Goal: Task Accomplishment & Management: Complete application form

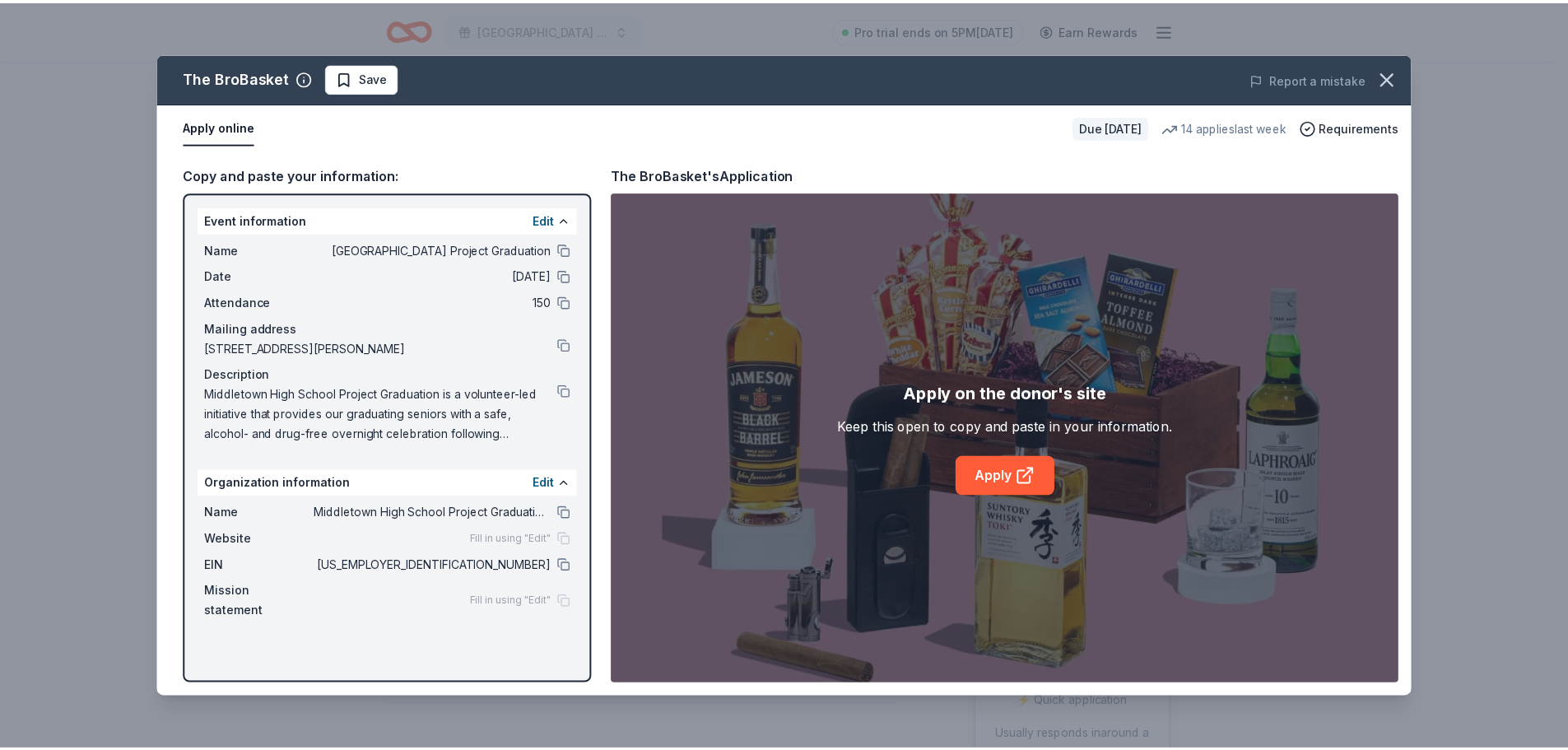
scroll to position [247, 0]
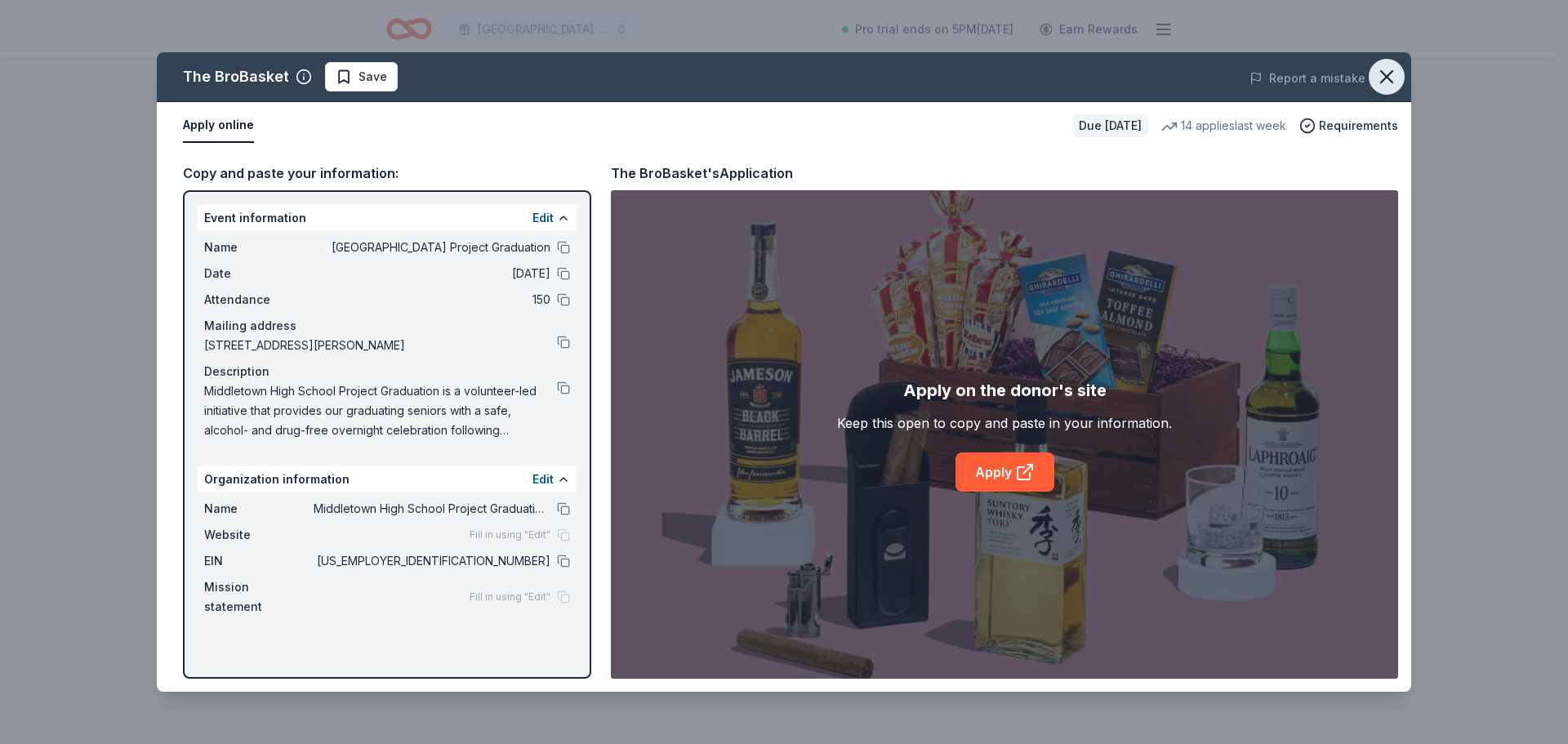
click at [1386, 82] on icon "button" at bounding box center [1387, 77] width 23 height 23
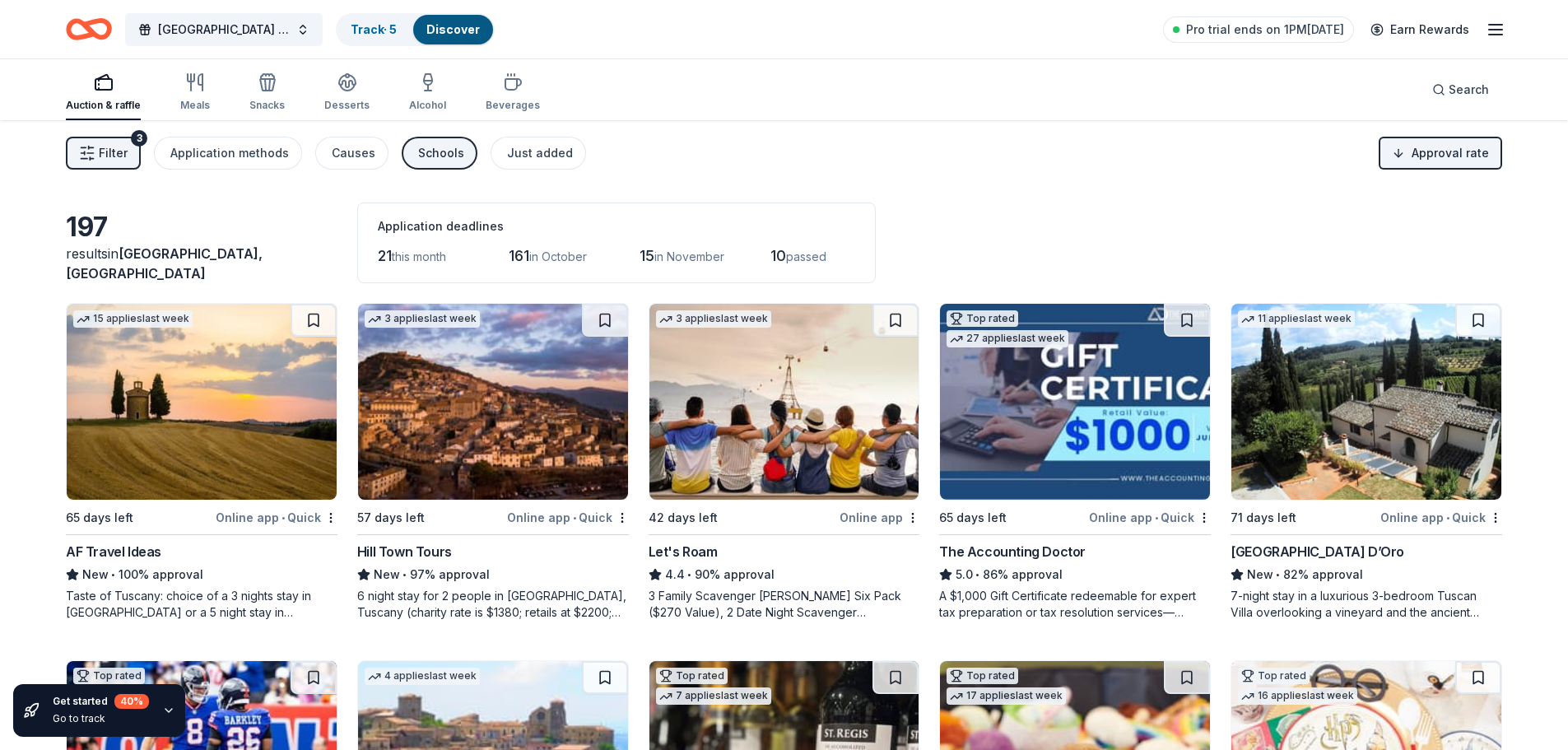
scroll to position [1223, 0]
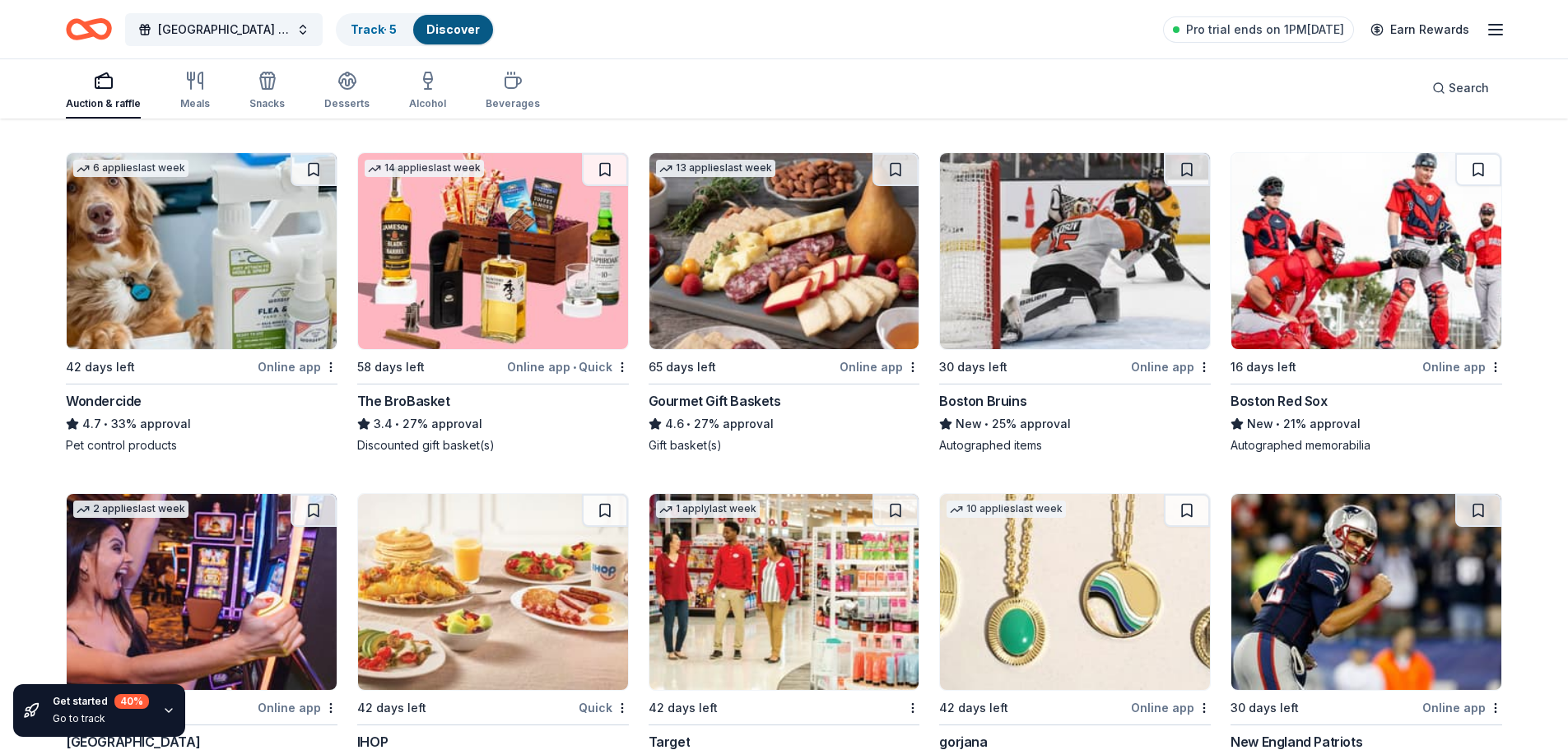
click at [1352, 306] on img at bounding box center [1366, 251] width 270 height 196
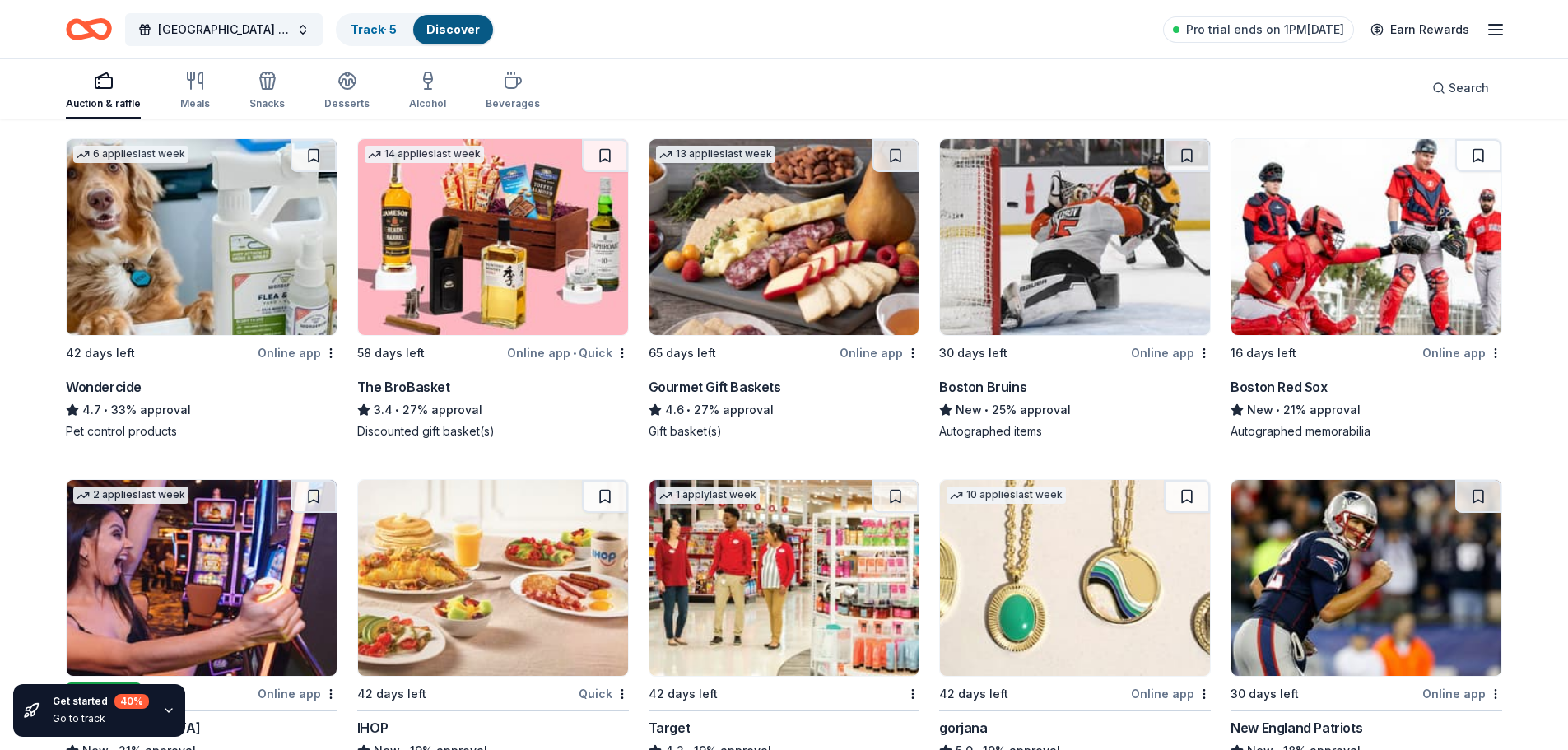
scroll to position [1470, 0]
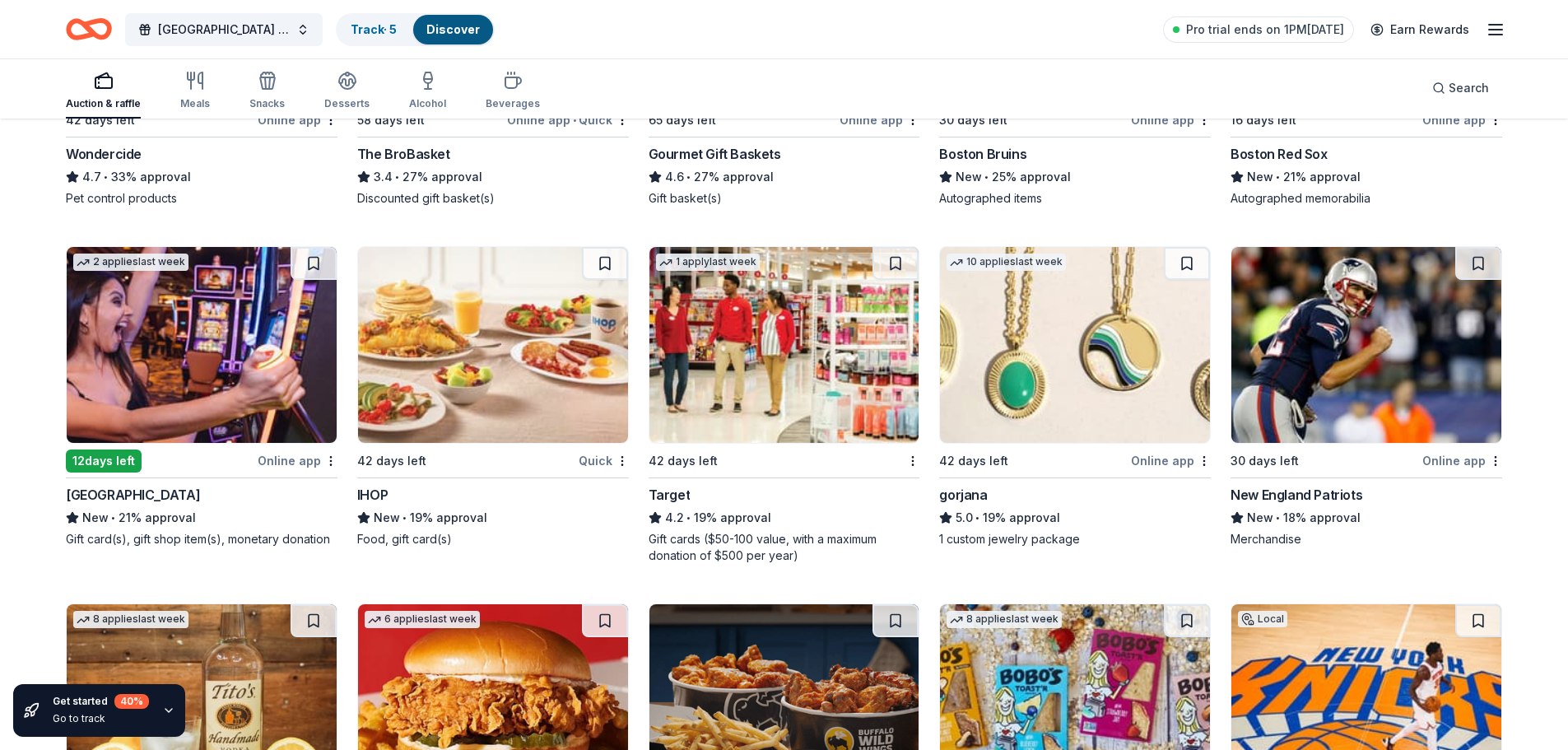
click at [254, 410] on img at bounding box center [201, 345] width 270 height 196
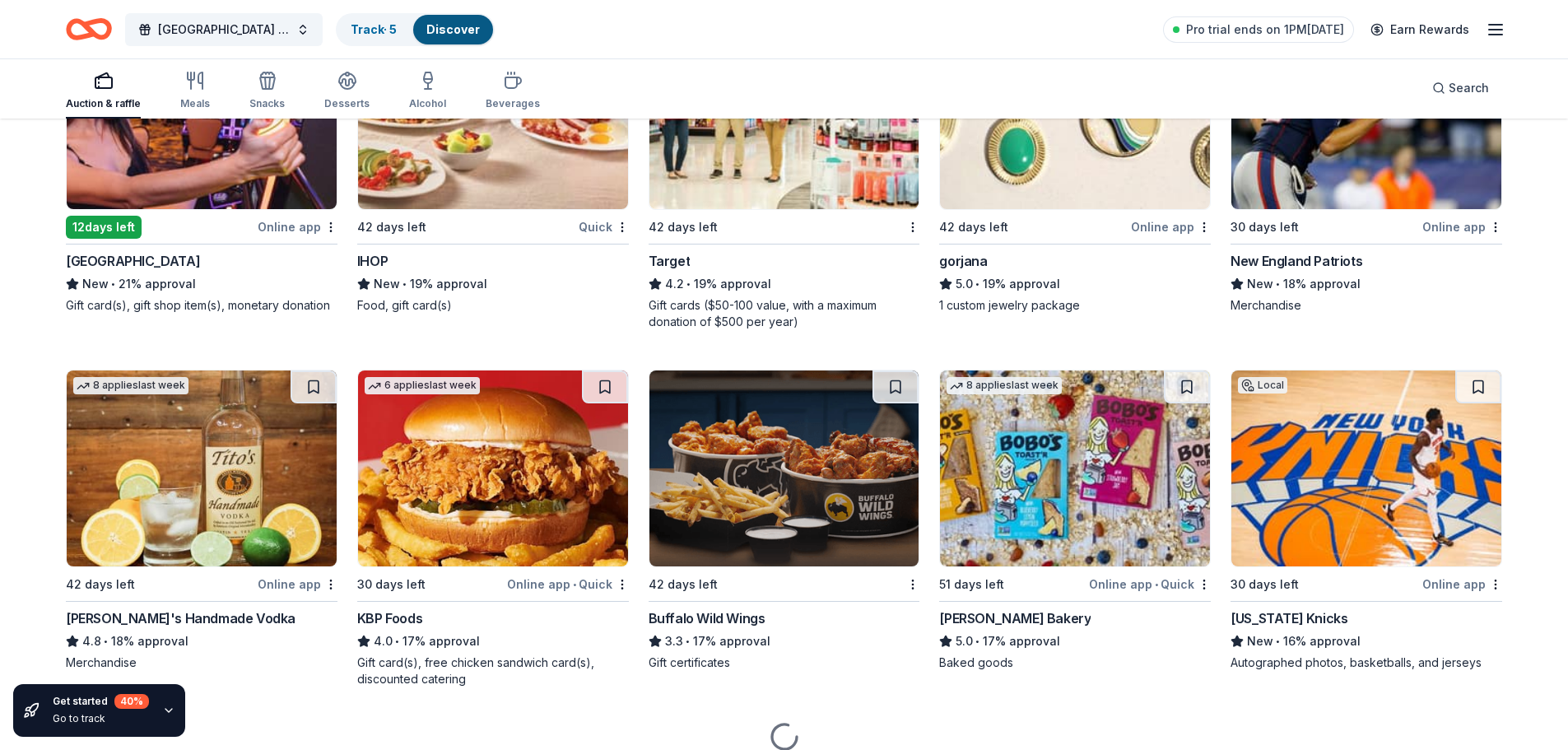
scroll to position [1717, 0]
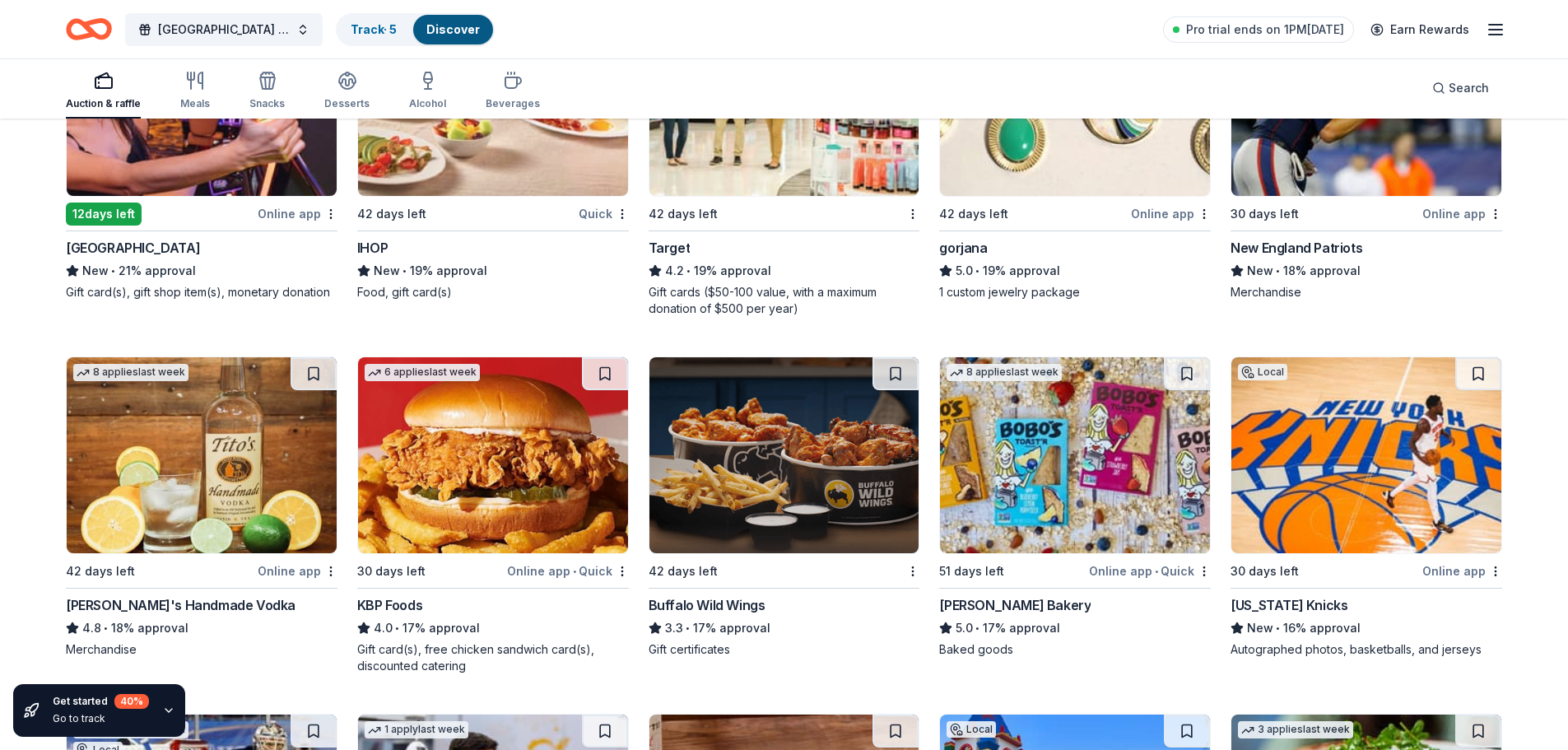
click at [754, 511] on img at bounding box center [784, 455] width 270 height 196
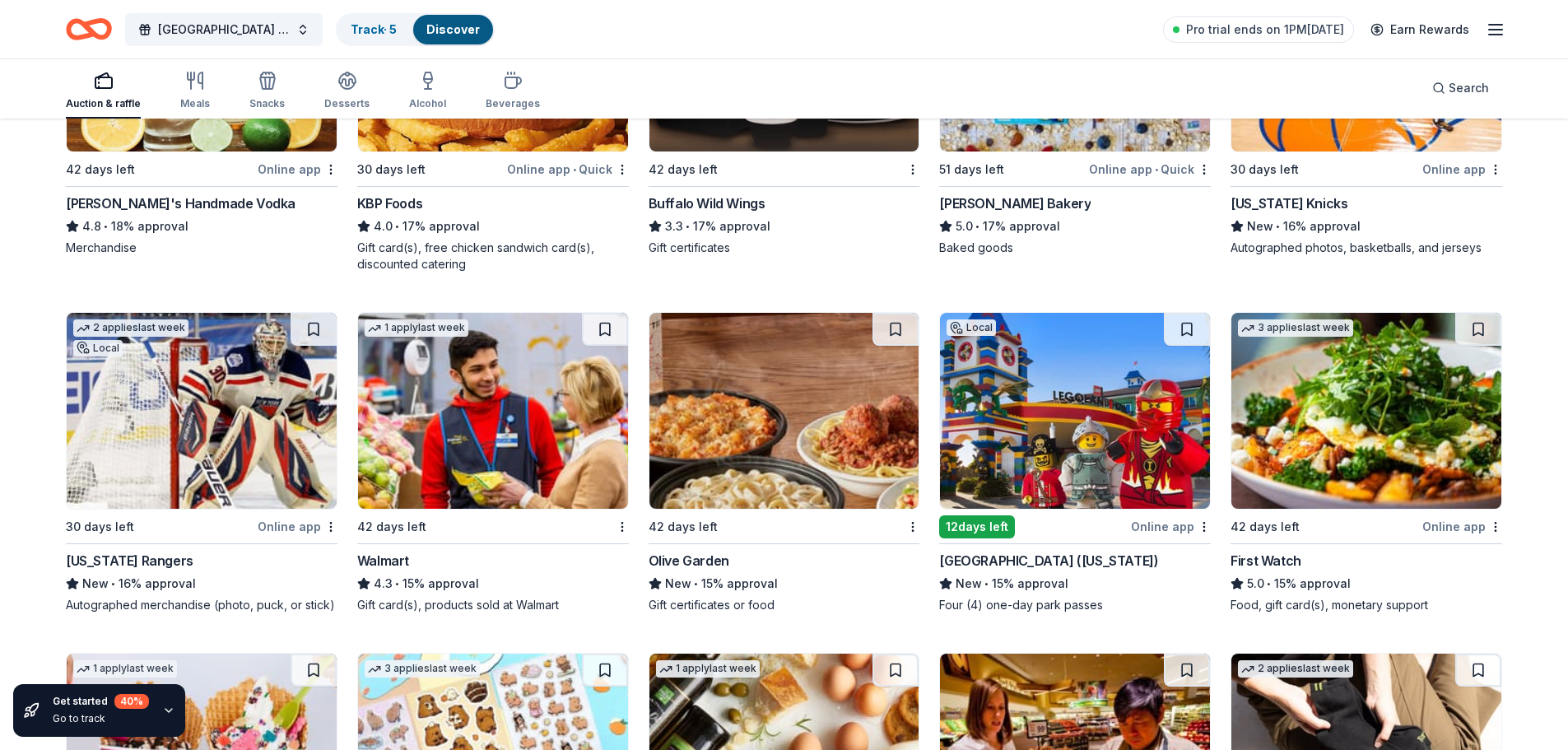
scroll to position [2129, 0]
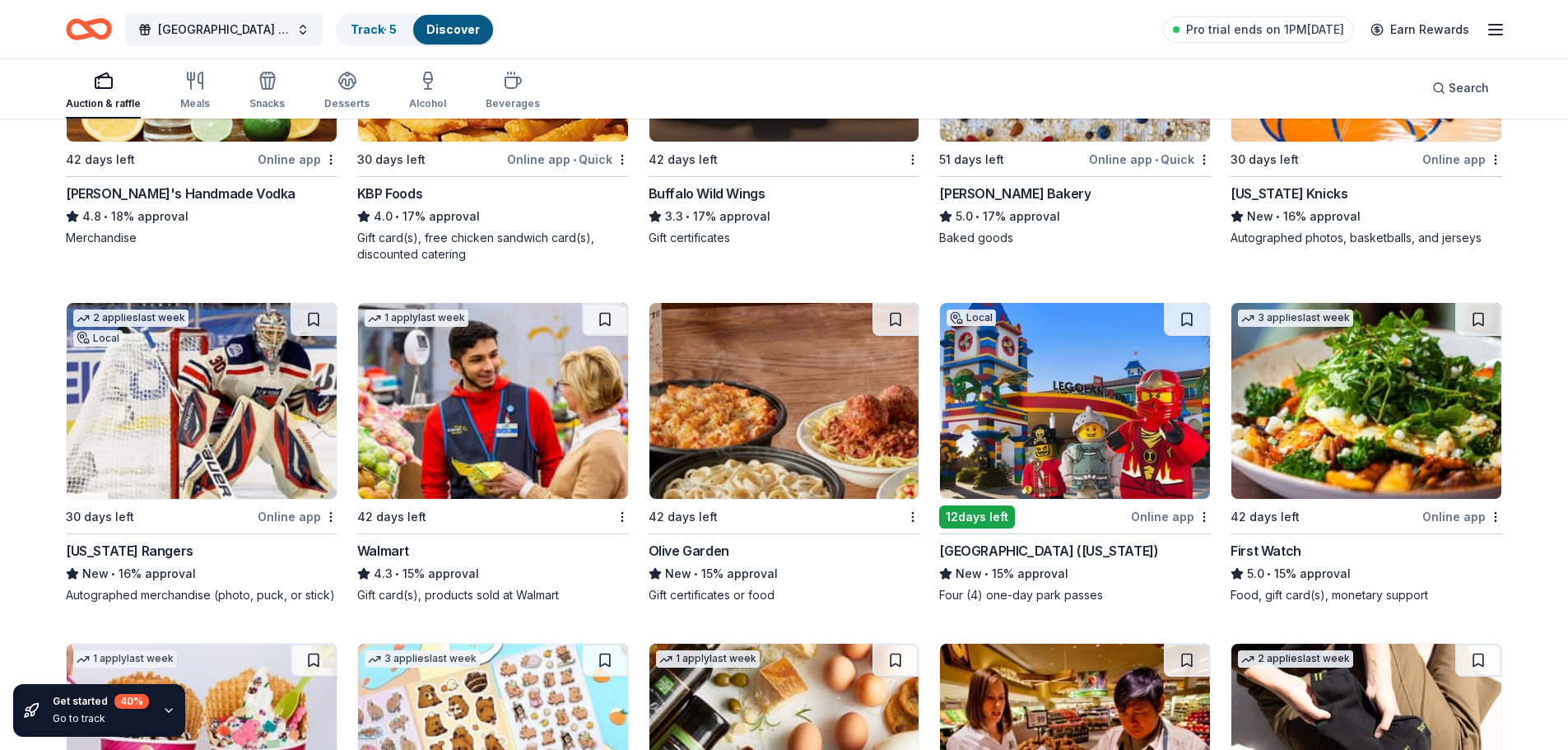
click at [418, 441] on img at bounding box center [492, 401] width 270 height 196
click at [1024, 433] on img at bounding box center [1075, 401] width 270 height 196
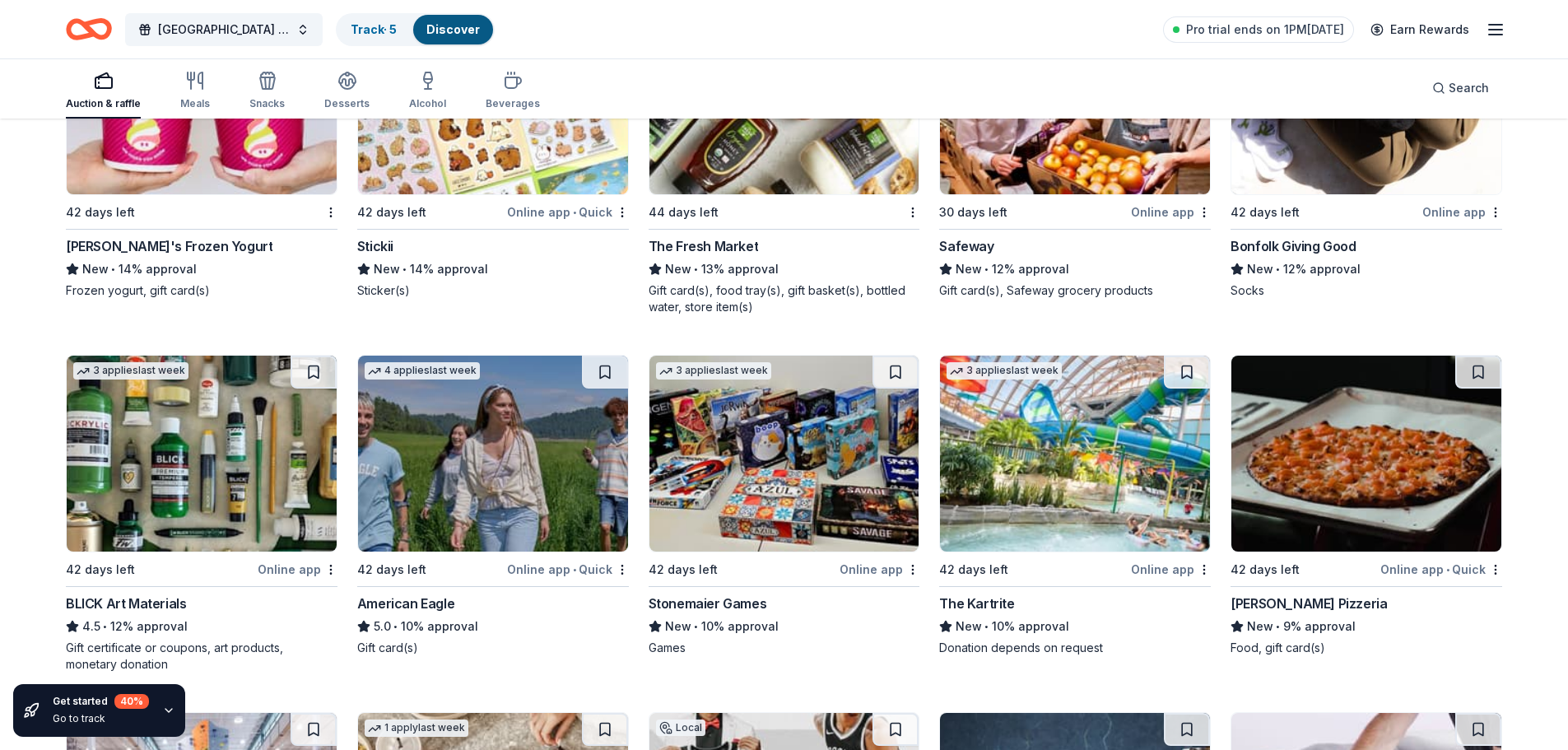
scroll to position [2788, 0]
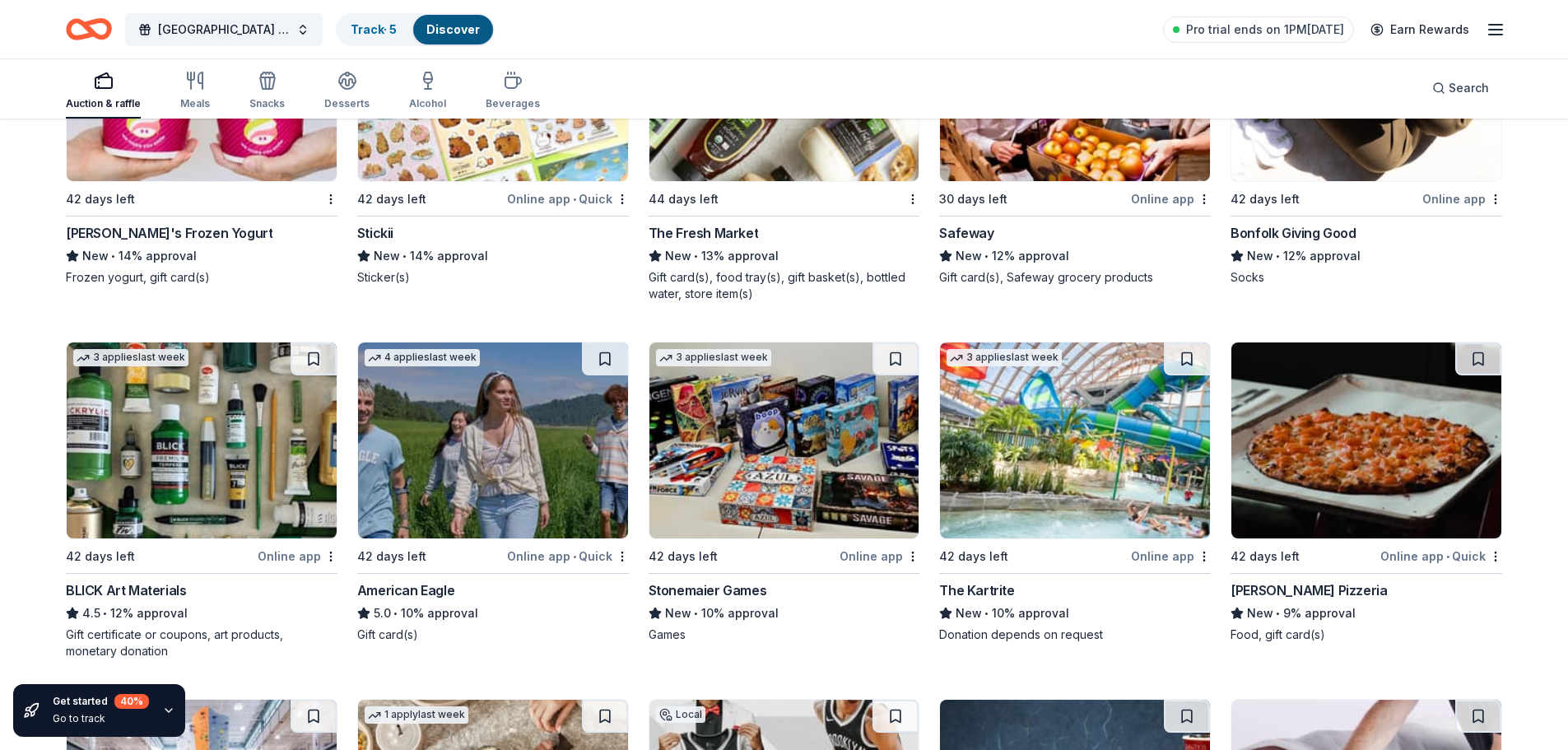
click at [1312, 464] on img at bounding box center [1366, 441] width 270 height 196
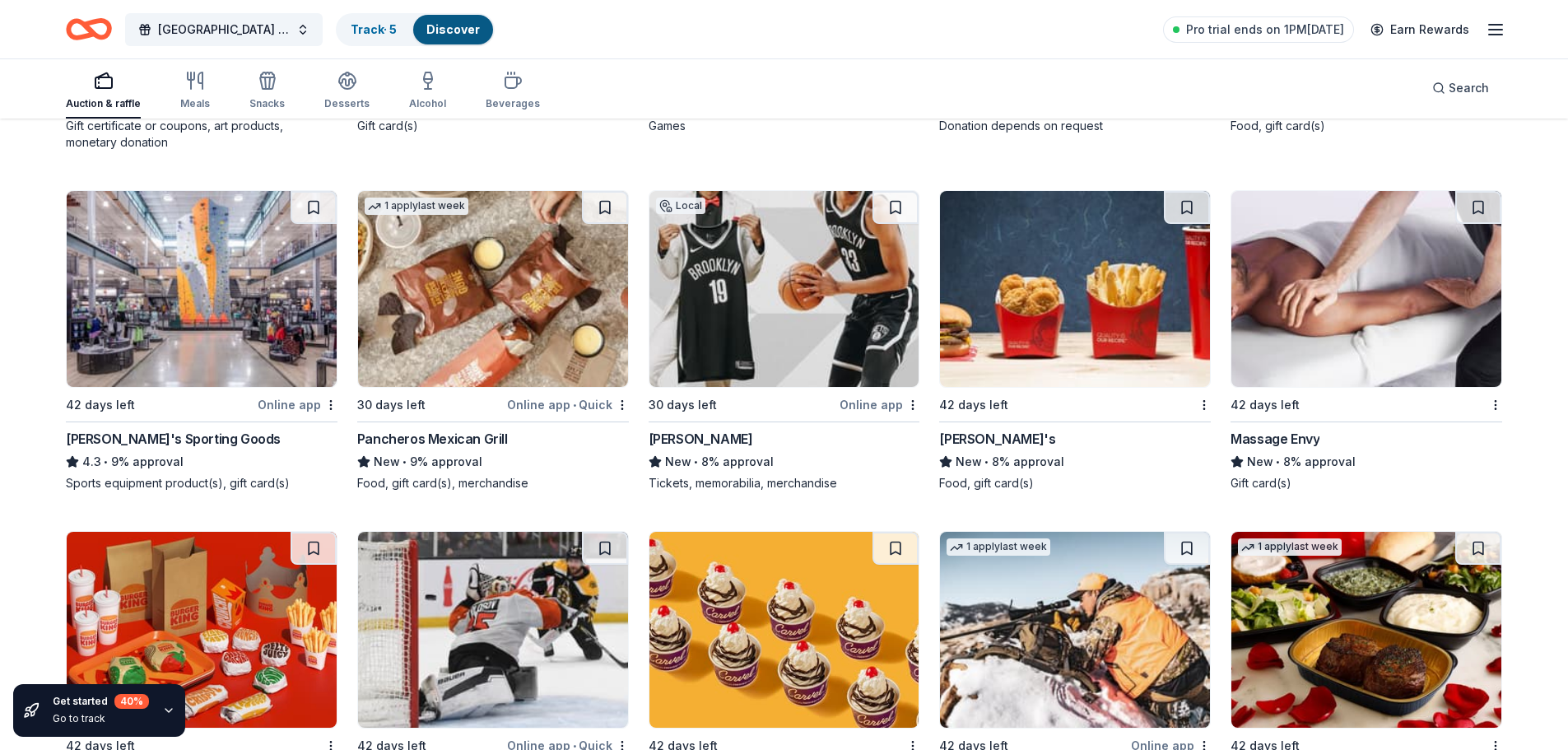
scroll to position [3417, 0]
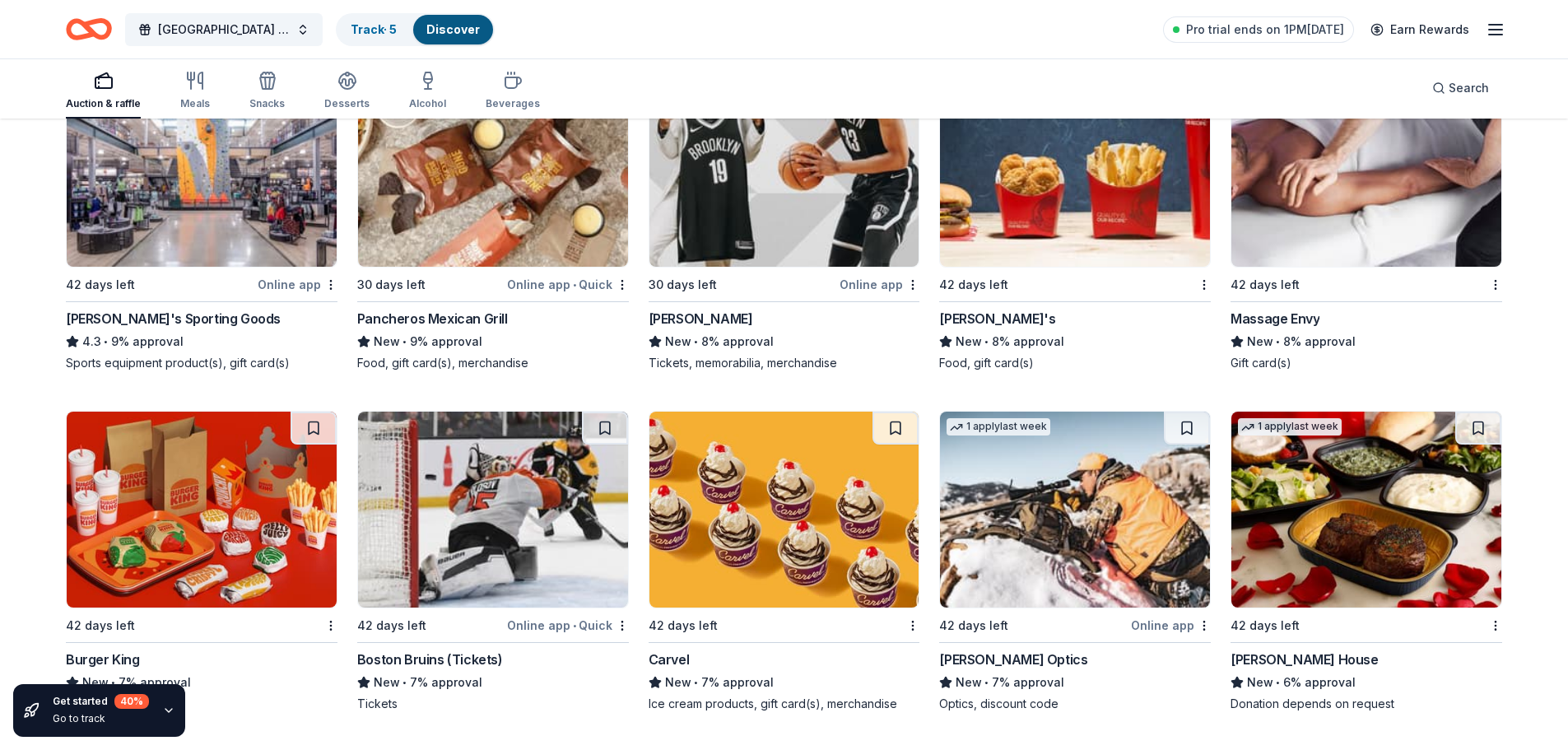
click at [1378, 239] on img at bounding box center [1366, 169] width 270 height 196
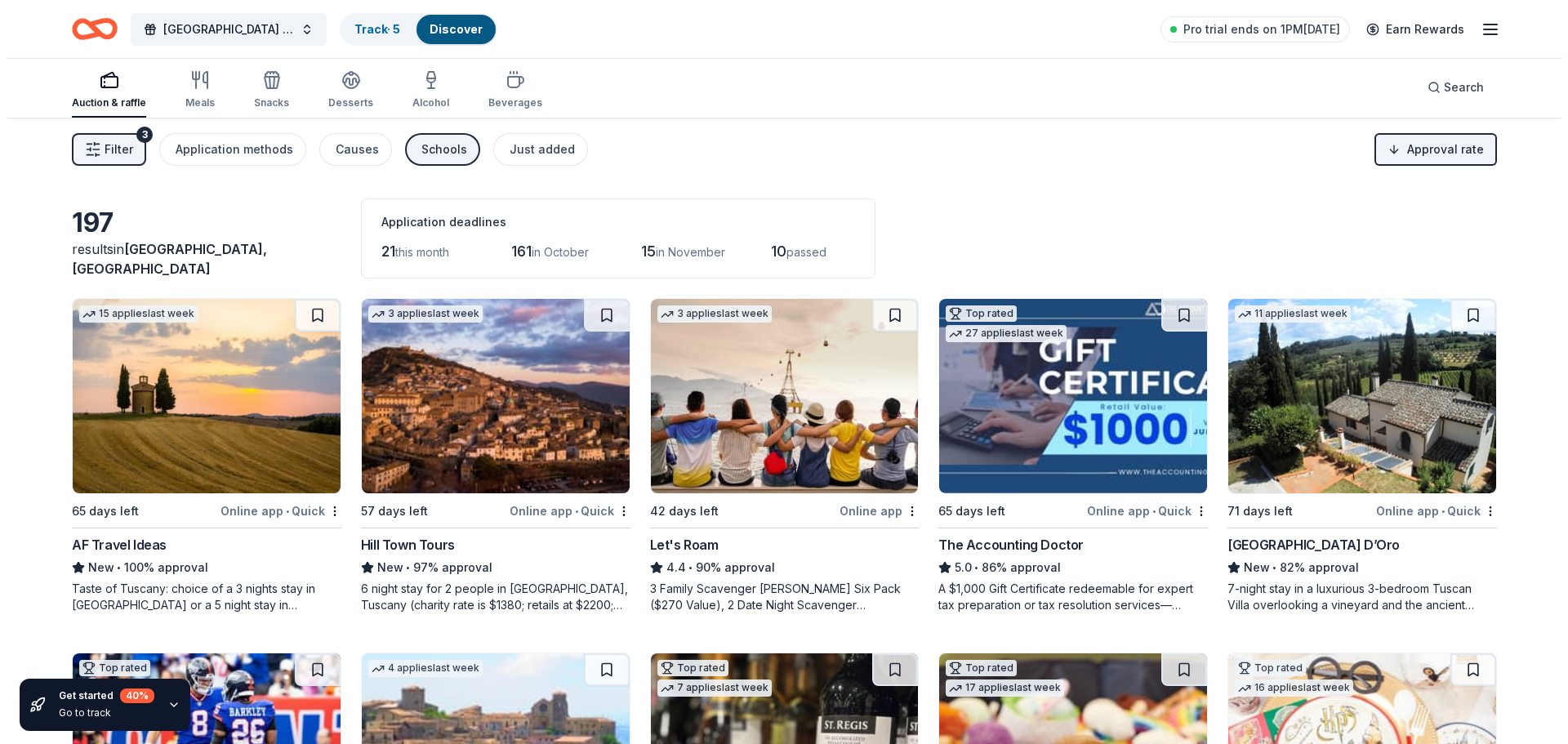
scroll to position [0, 0]
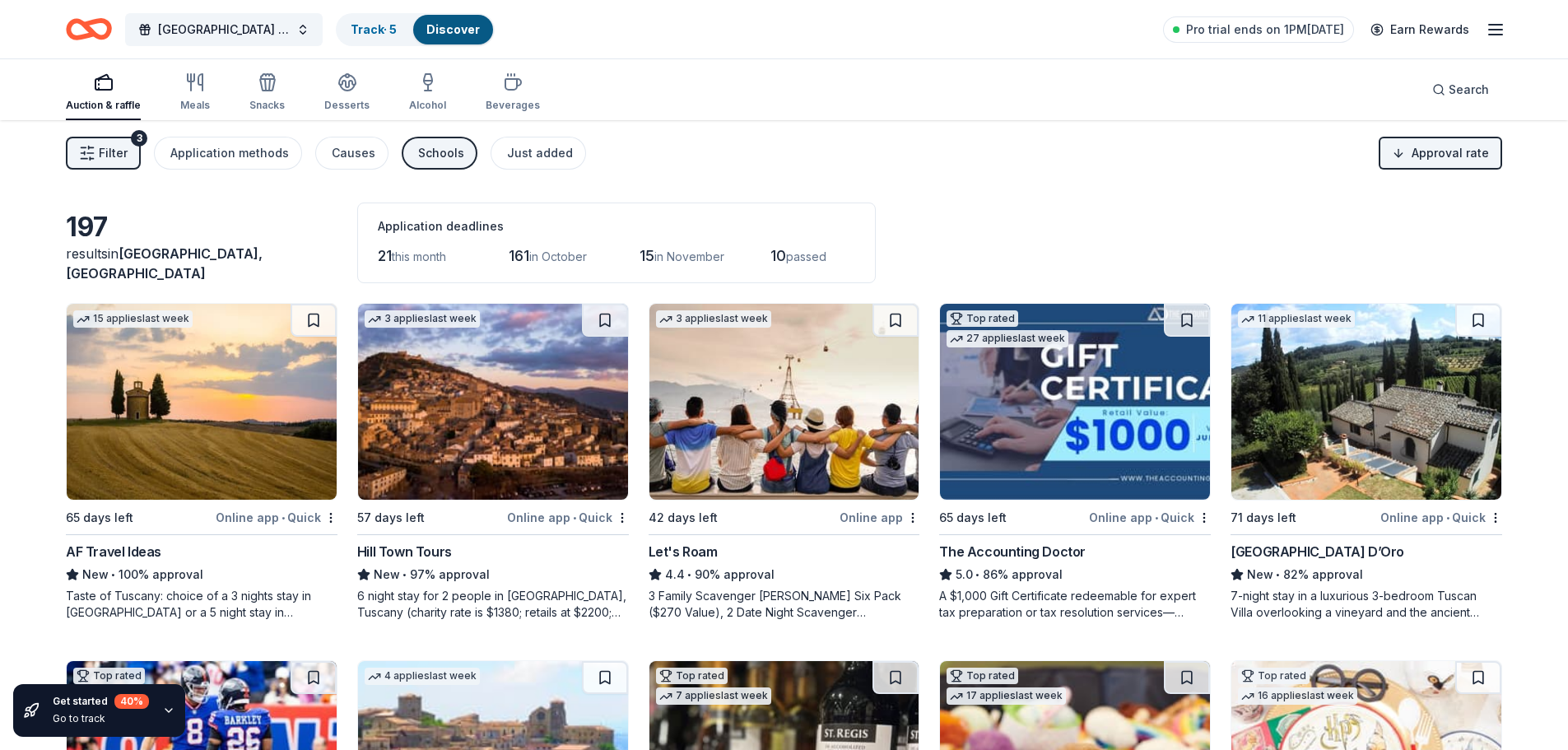
click at [104, 159] on span "Filter" at bounding box center [113, 153] width 28 height 20
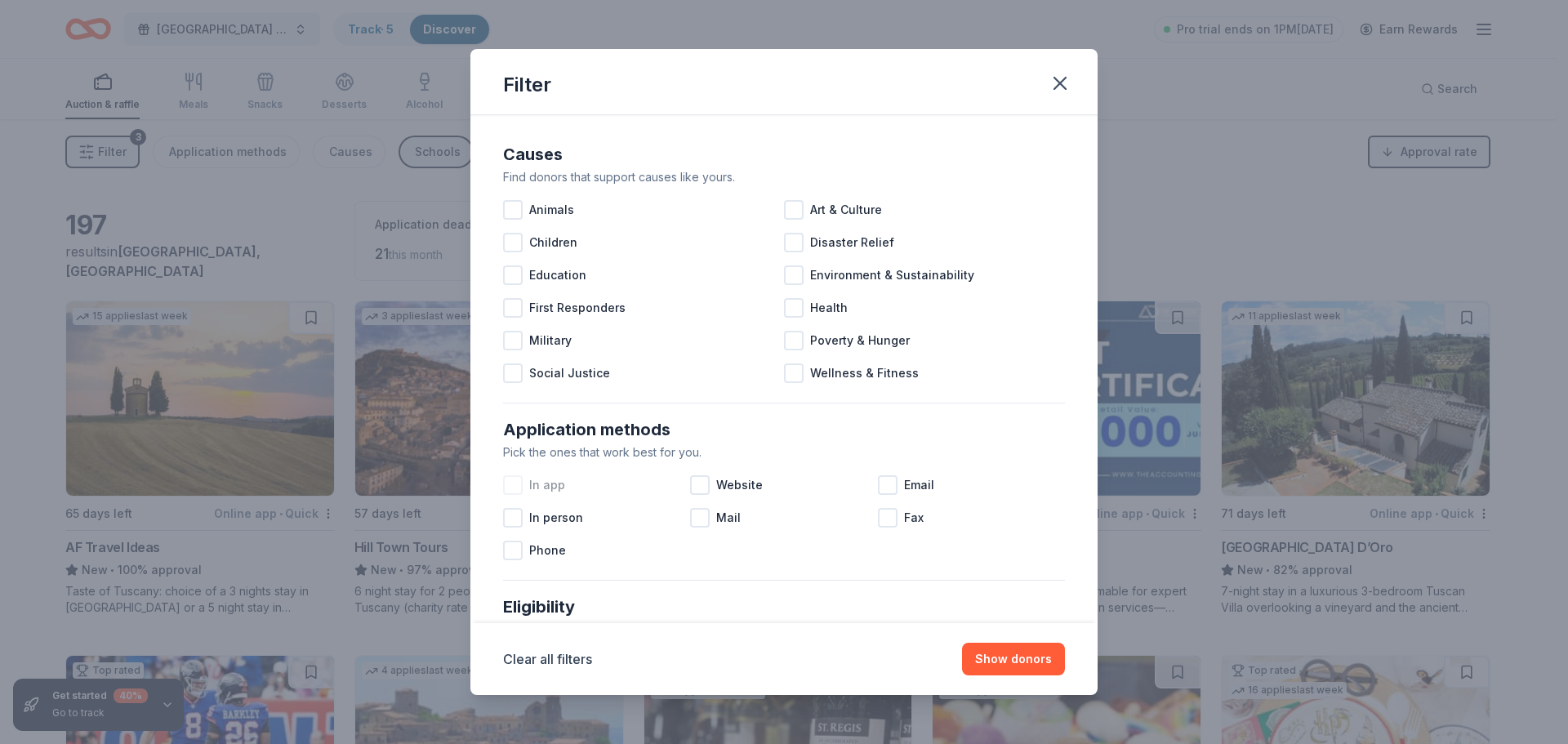
click at [545, 483] on span "In app" at bounding box center [547, 485] width 36 height 19
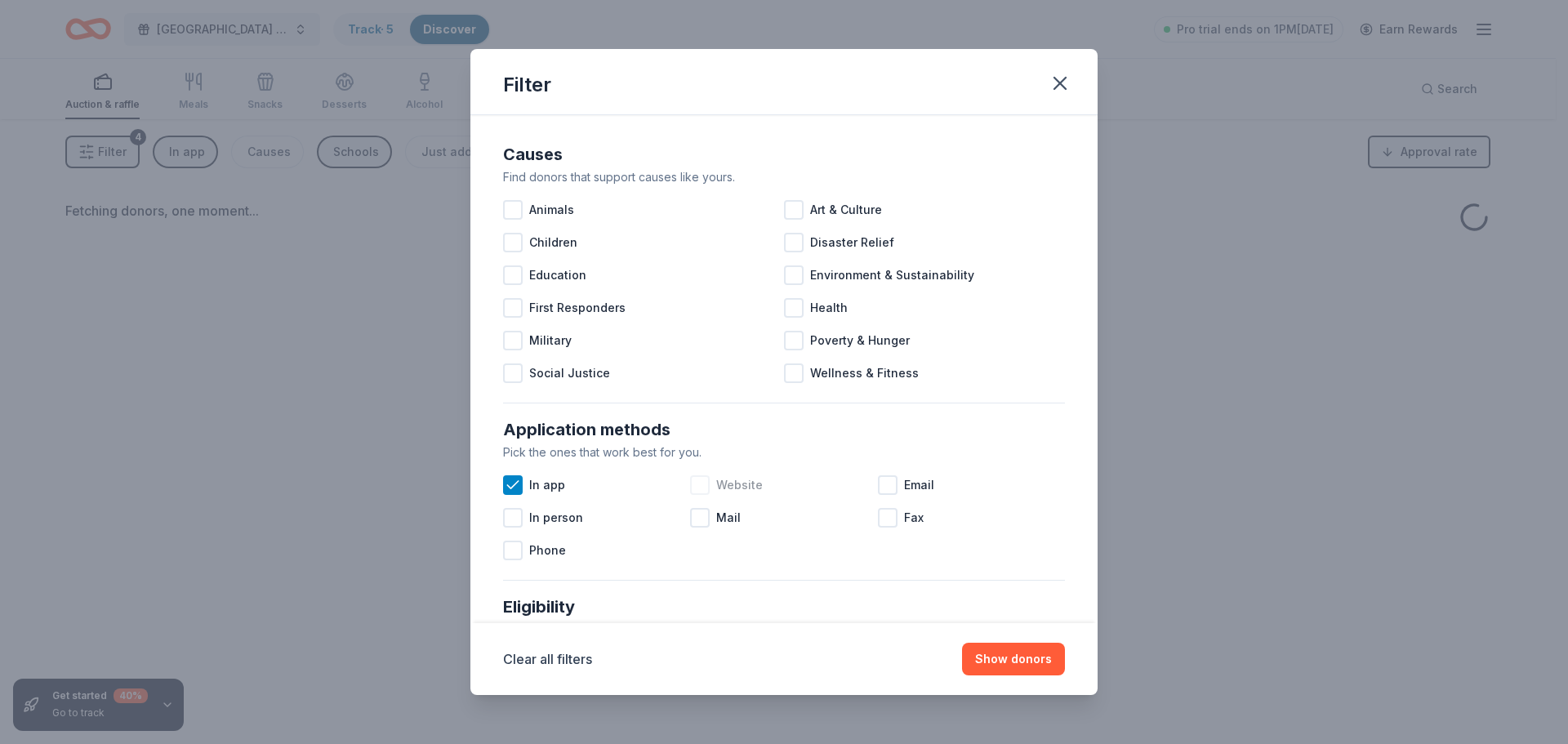
click at [708, 483] on div "Website" at bounding box center [784, 485] width 187 height 33
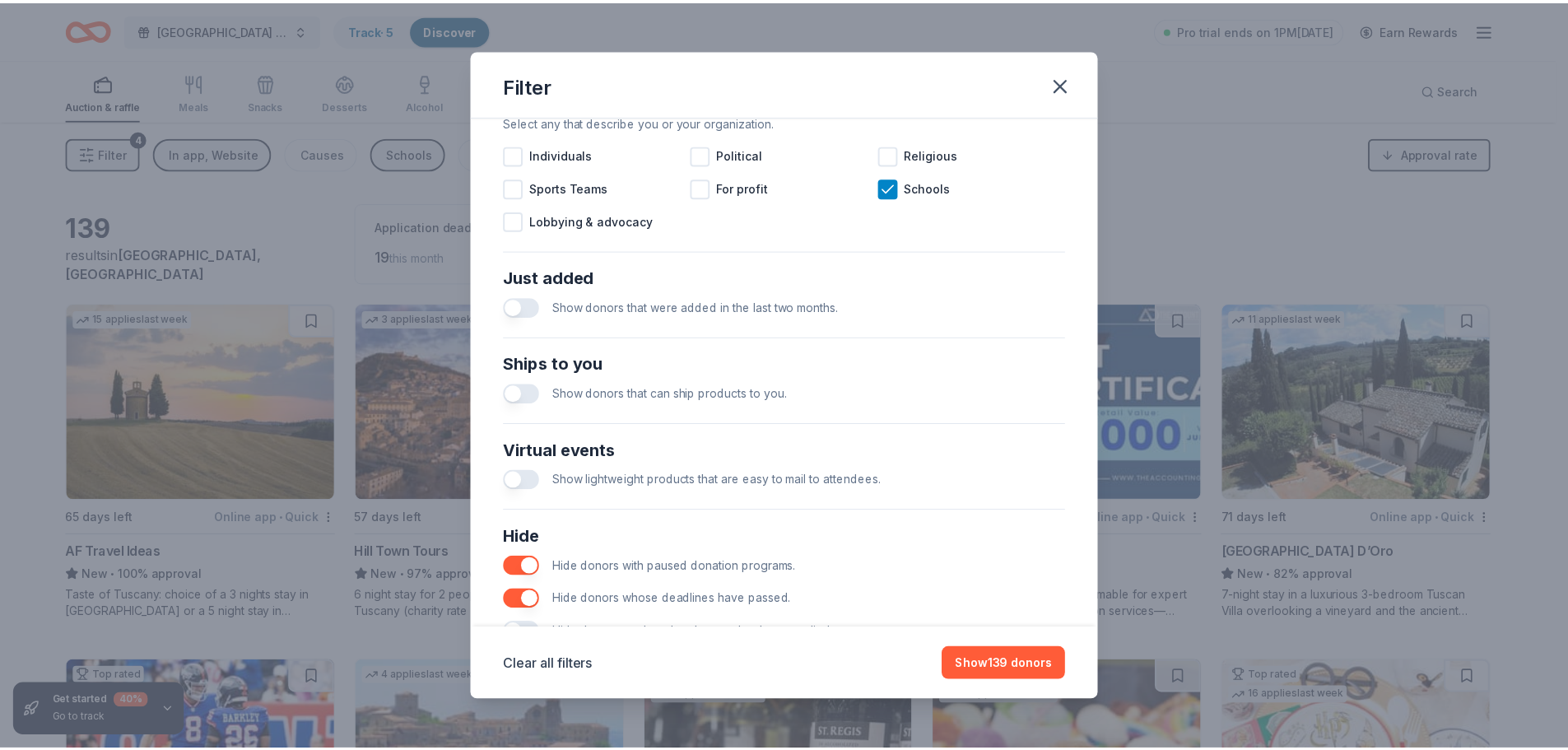
scroll to position [574, 0]
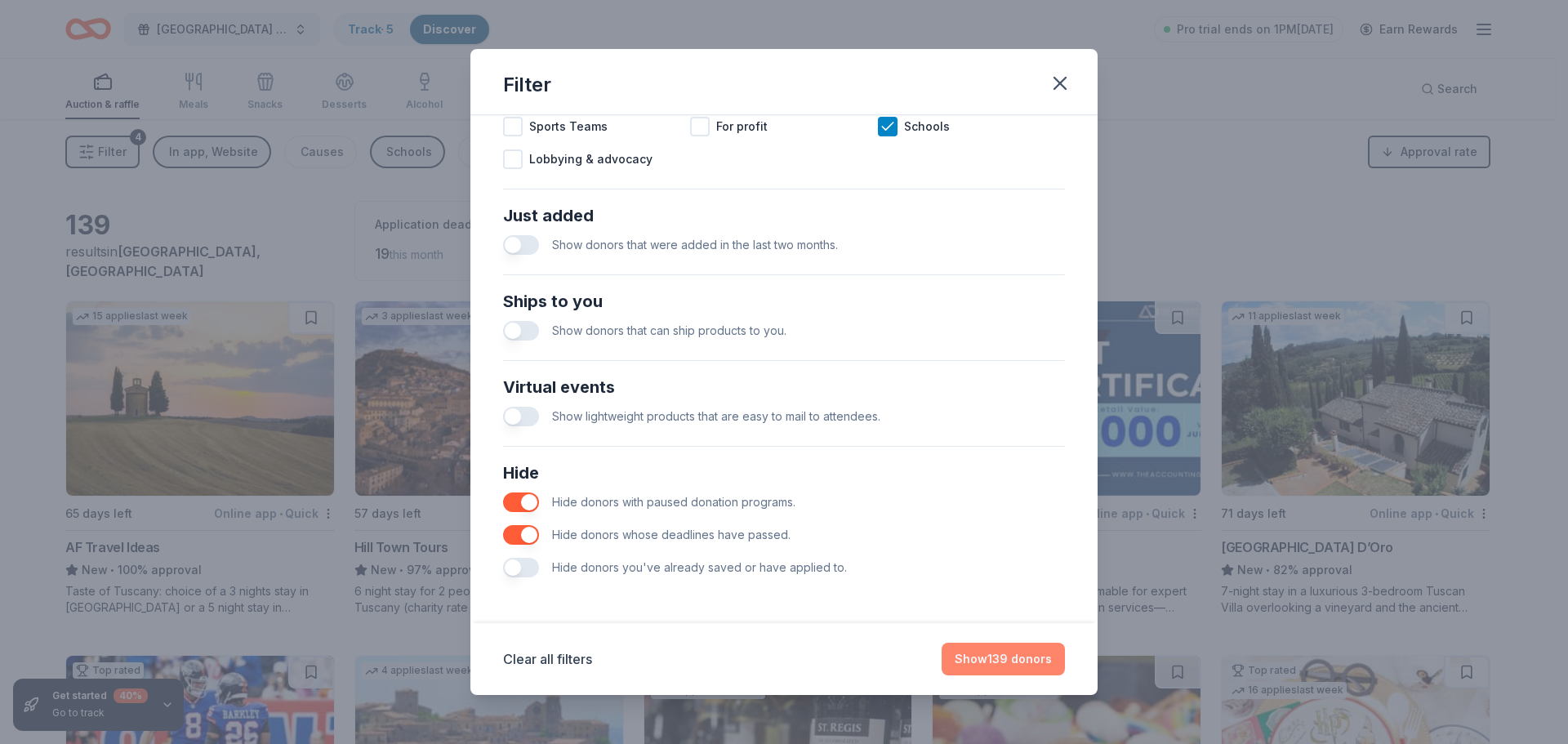
click at [982, 656] on button "Show 139 donors" at bounding box center [1004, 659] width 124 height 33
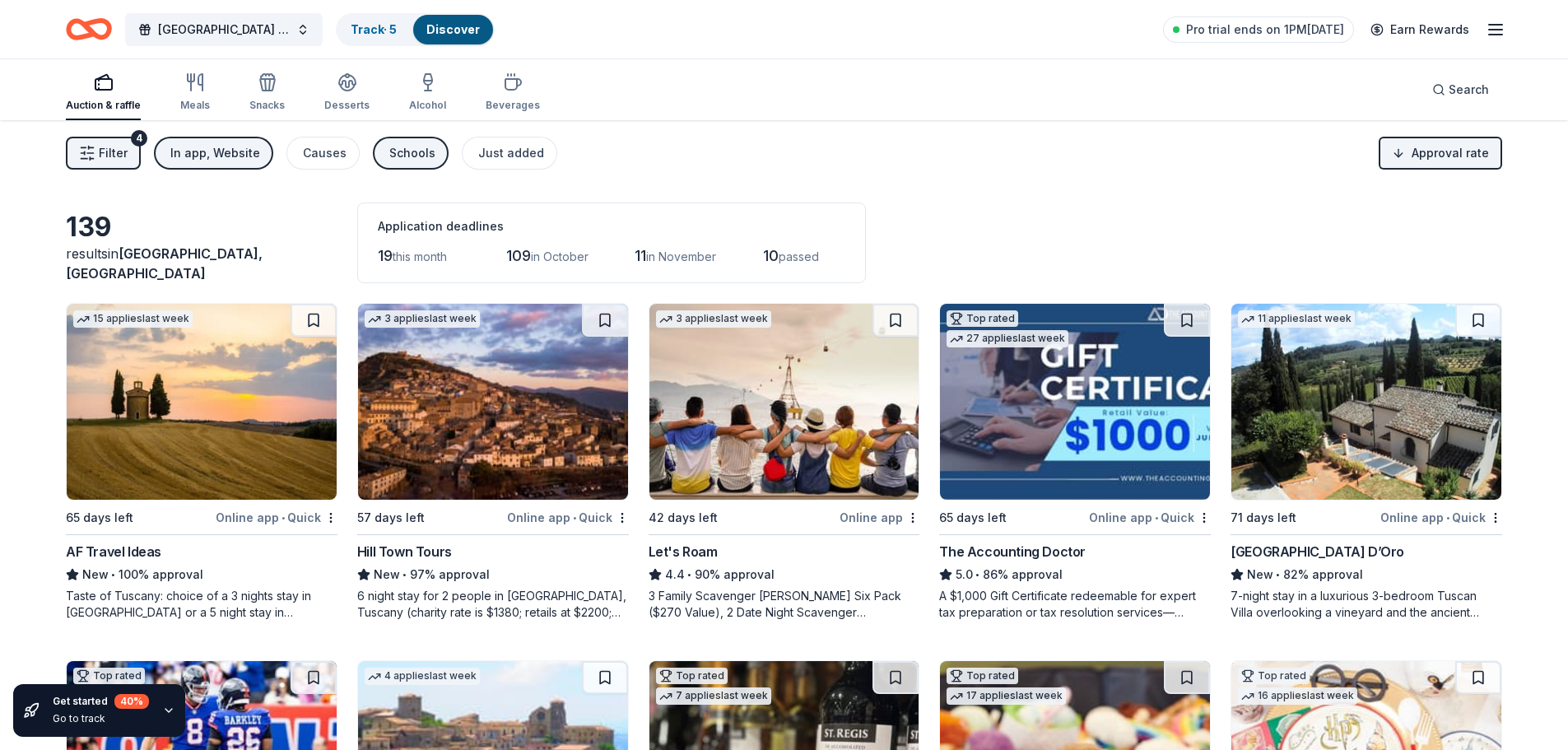
click at [813, 397] on img at bounding box center [784, 402] width 270 height 196
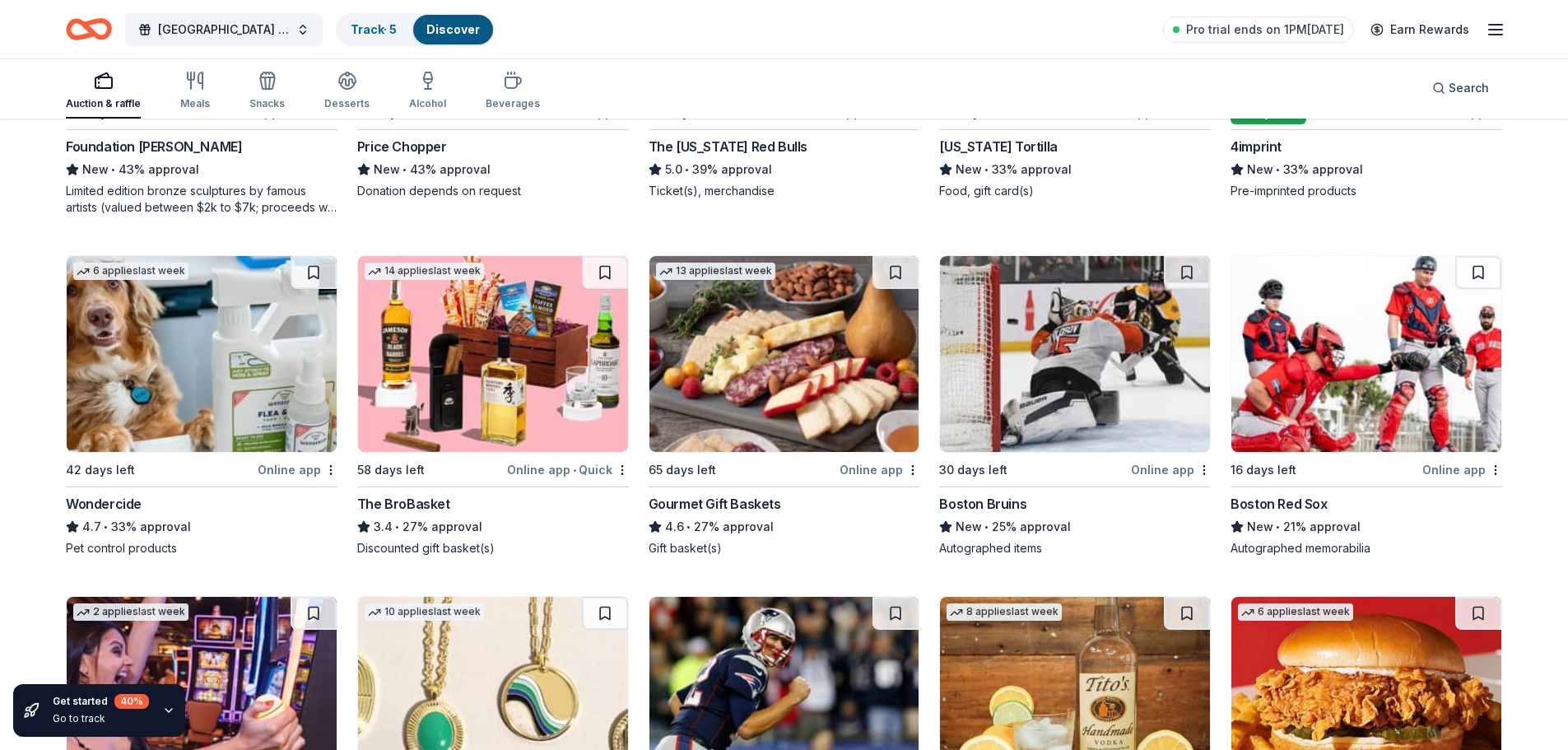
scroll to position [1141, 0]
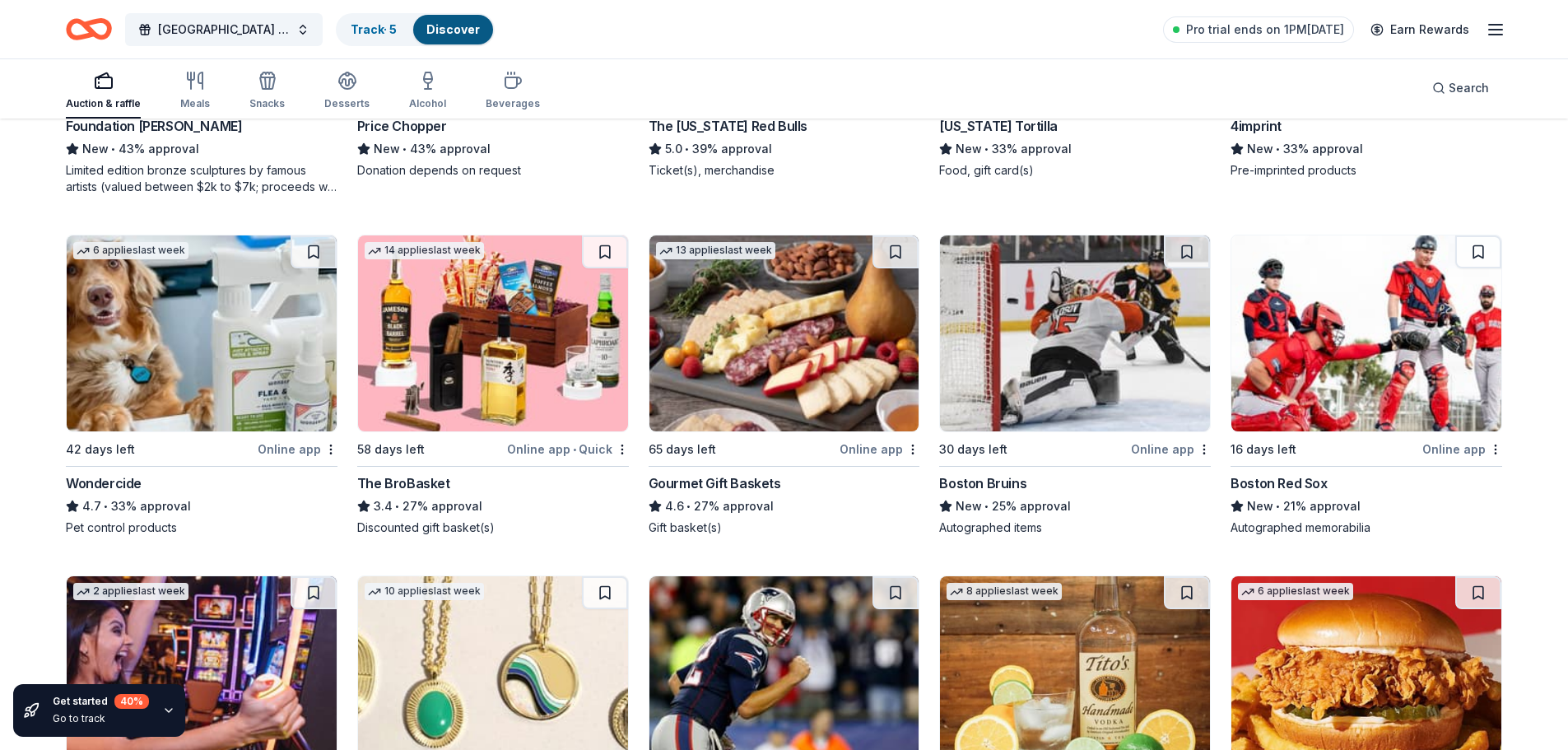
click at [711, 397] on img at bounding box center [784, 333] width 270 height 196
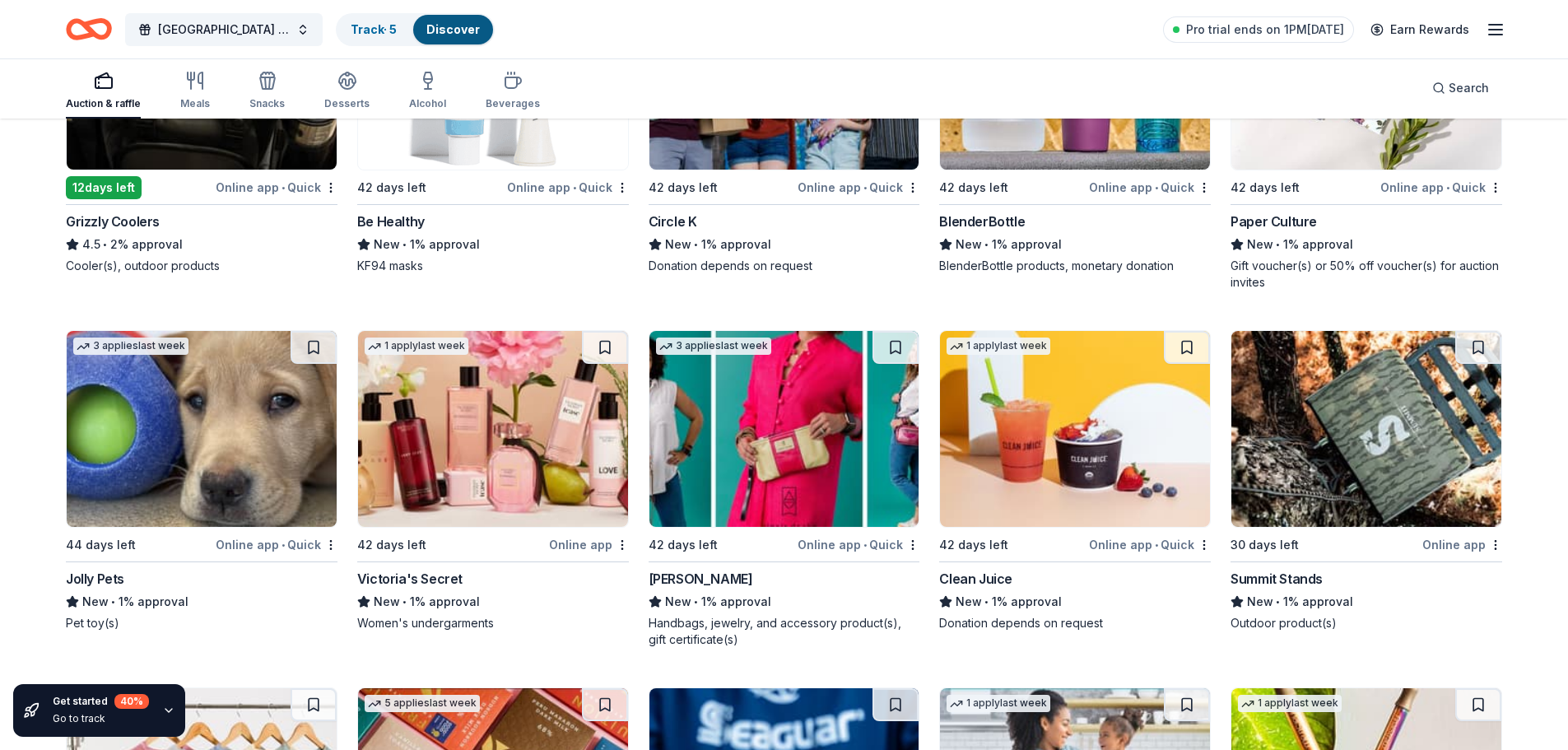
scroll to position [4912, 0]
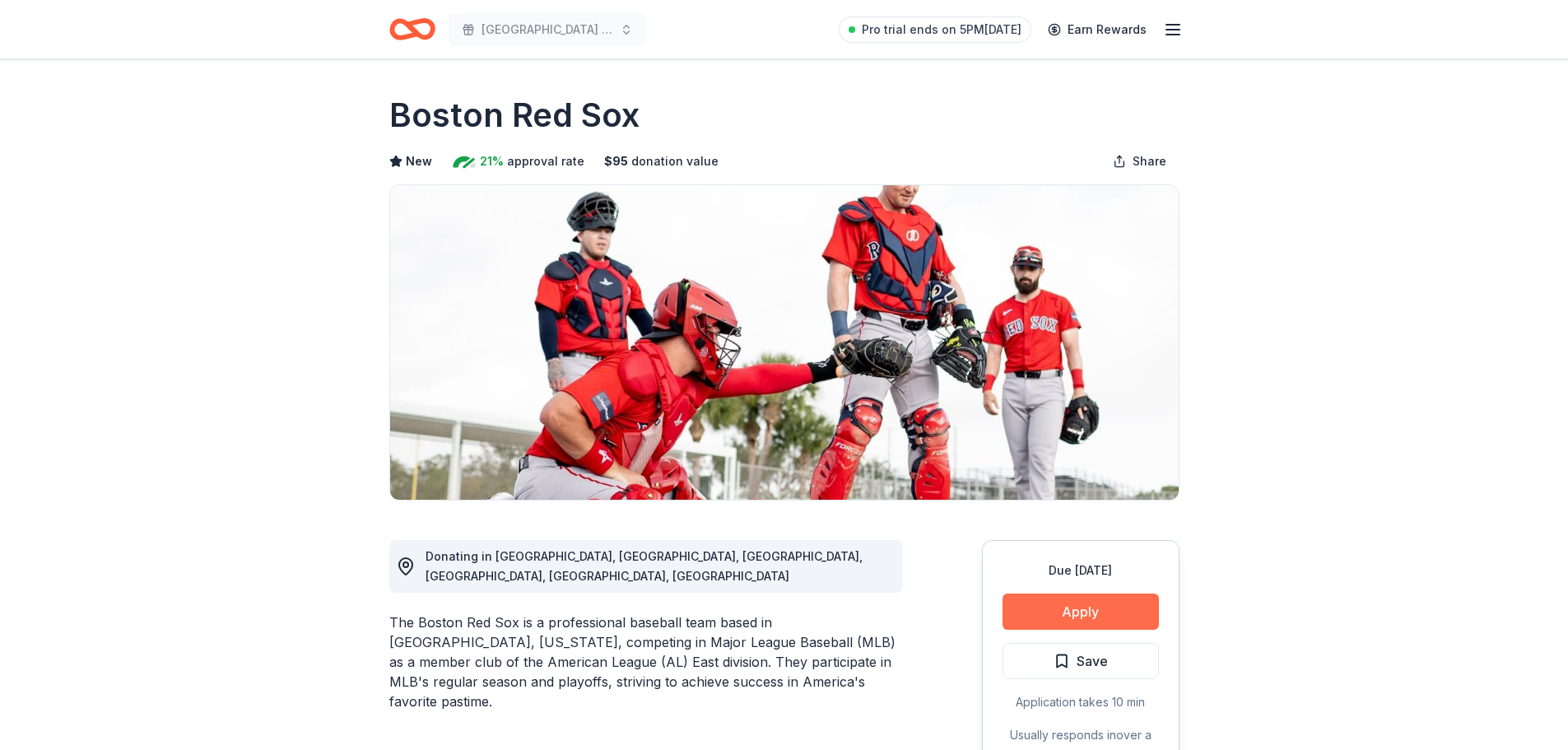
click at [1046, 609] on button "Apply" at bounding box center [1081, 612] width 157 height 37
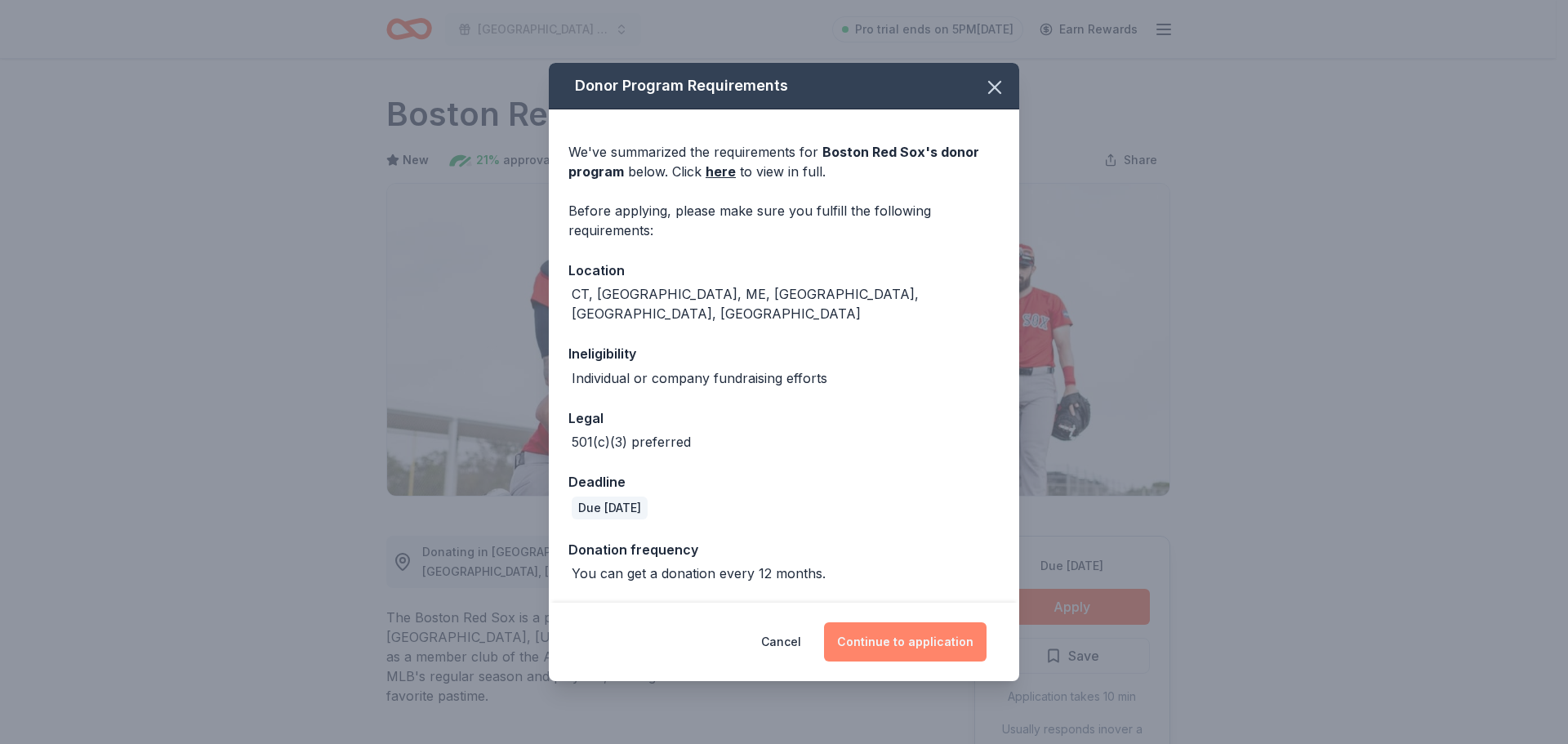
click at [910, 641] on button "Continue to application" at bounding box center [905, 642] width 163 height 39
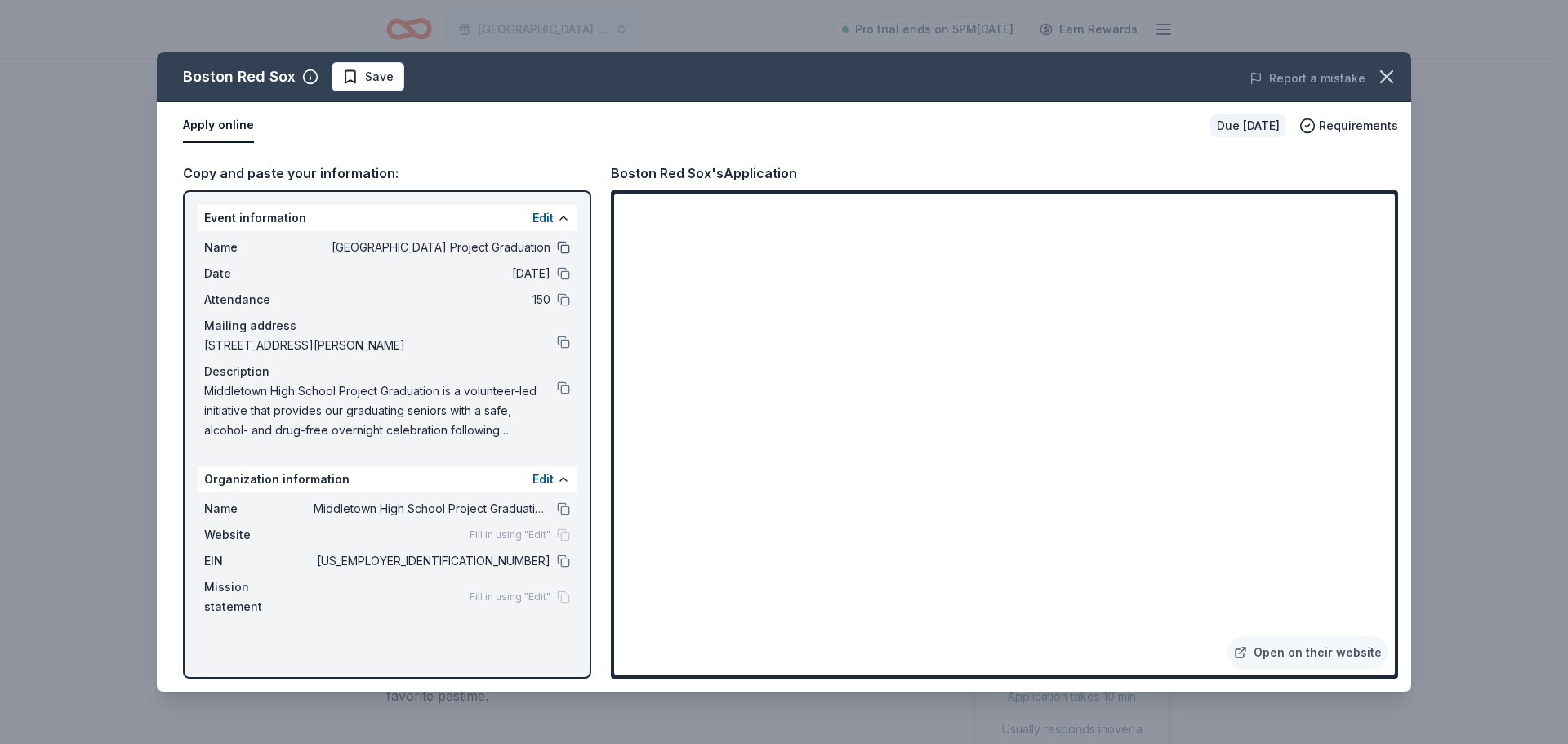
click at [566, 241] on button at bounding box center [564, 247] width 13 height 13
click at [200, 345] on div "Name Middletown High School Project Graduation Date 11/22/25 Attendance 150 Mai…" at bounding box center [387, 339] width 379 height 216
click at [1396, 65] on icon "button" at bounding box center [1387, 77] width 23 height 23
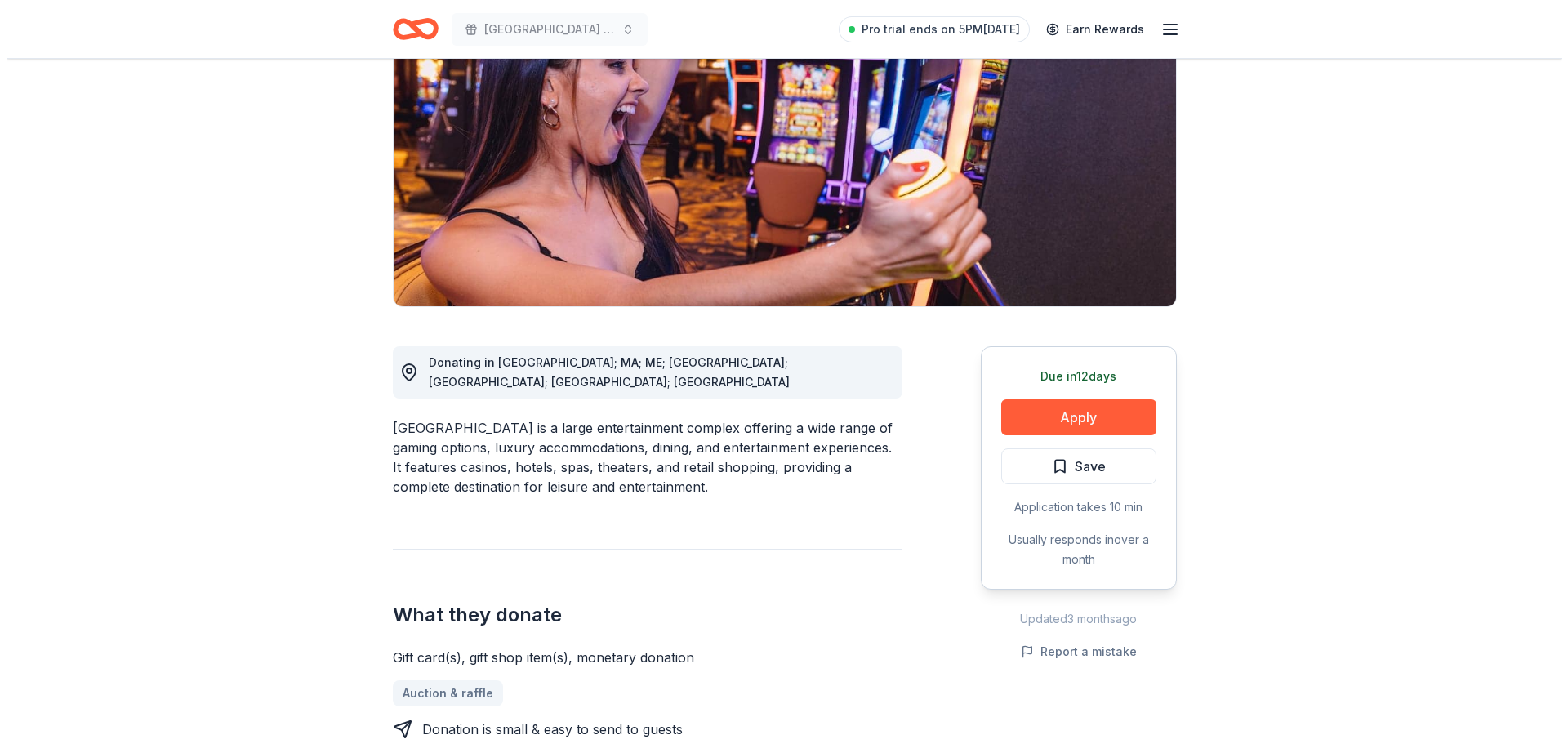
scroll to position [81, 0]
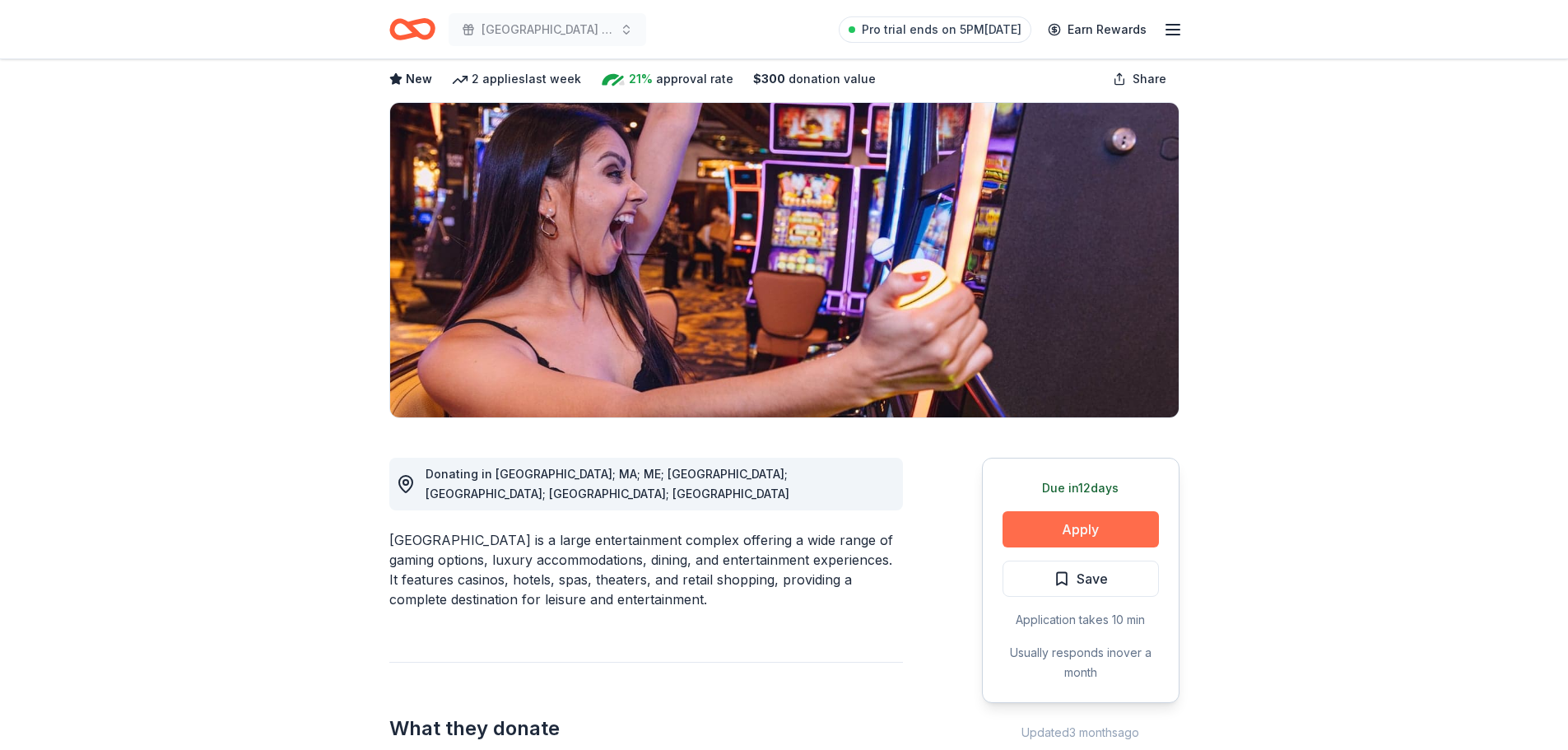
click at [1011, 539] on button "Apply" at bounding box center [1081, 529] width 157 height 37
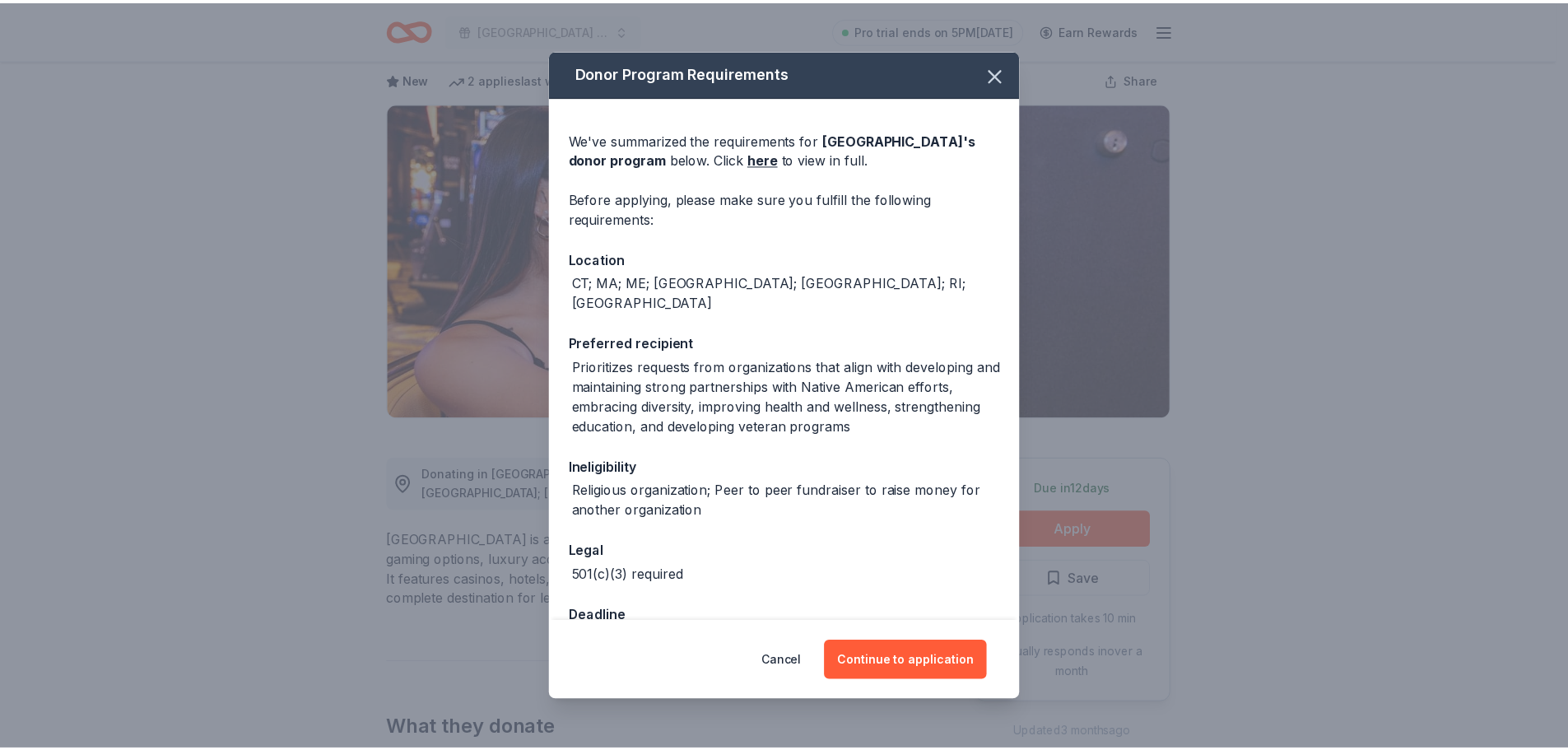
scroll to position [31, 0]
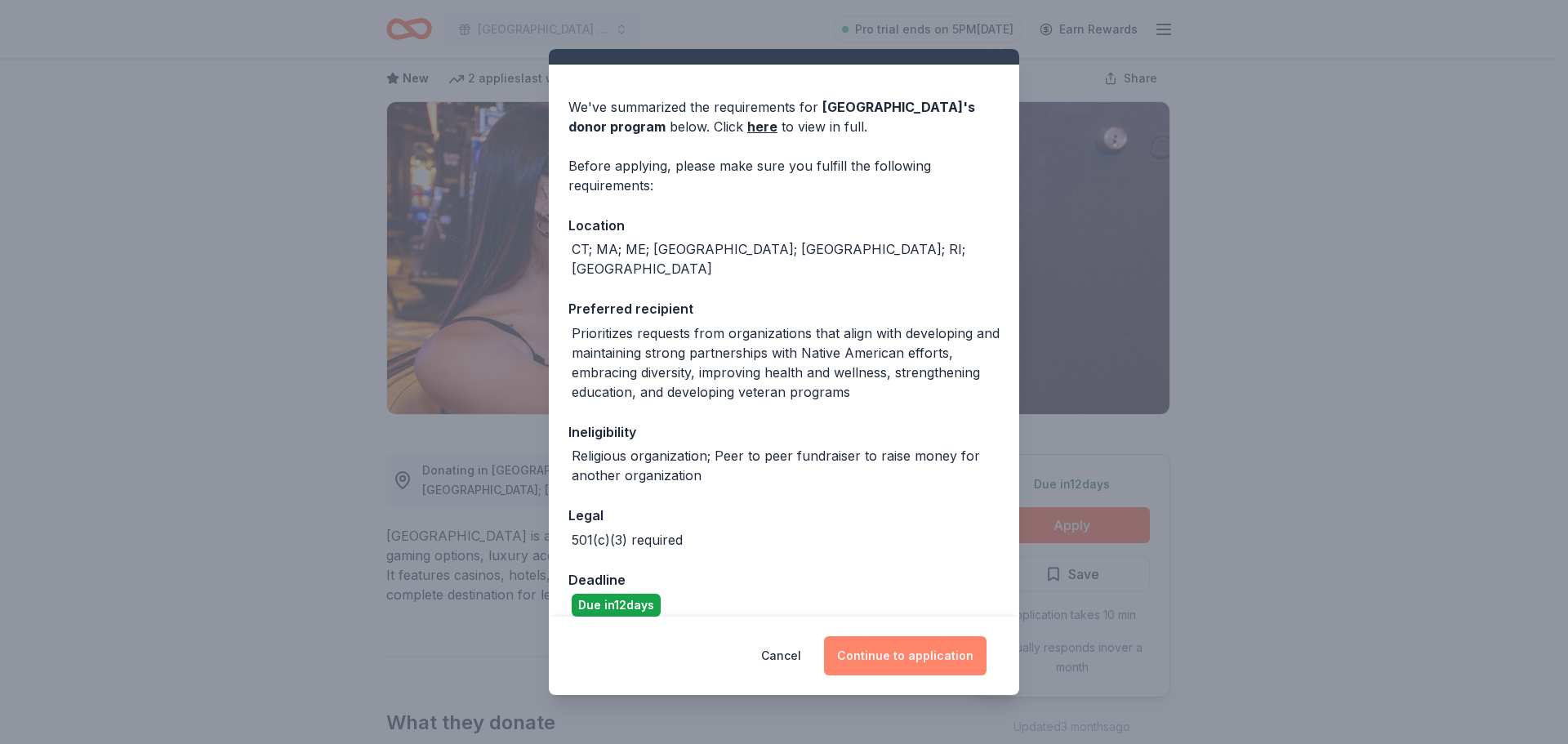
click at [872, 644] on button "Continue to application" at bounding box center [905, 656] width 163 height 39
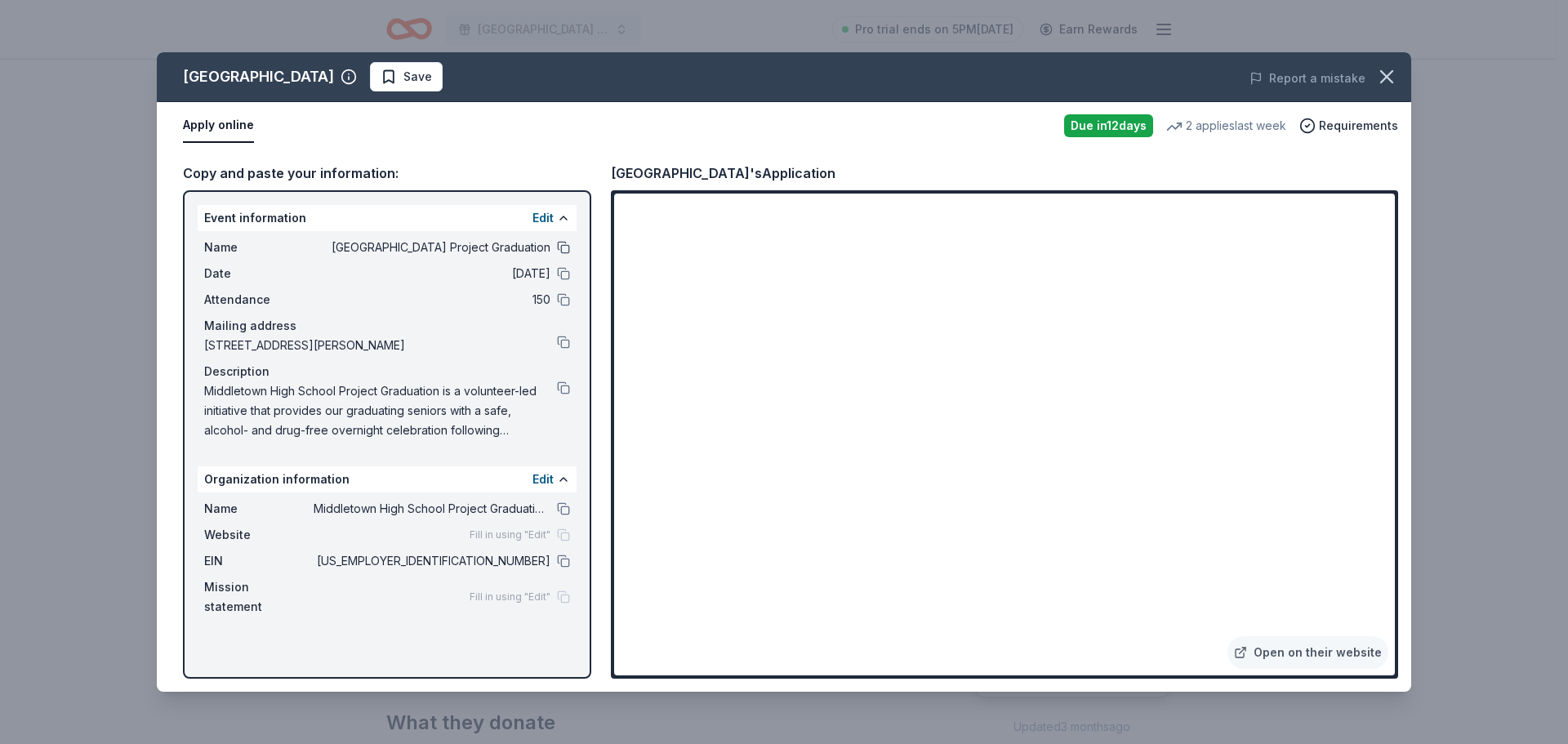
click at [567, 252] on button at bounding box center [564, 247] width 13 height 13
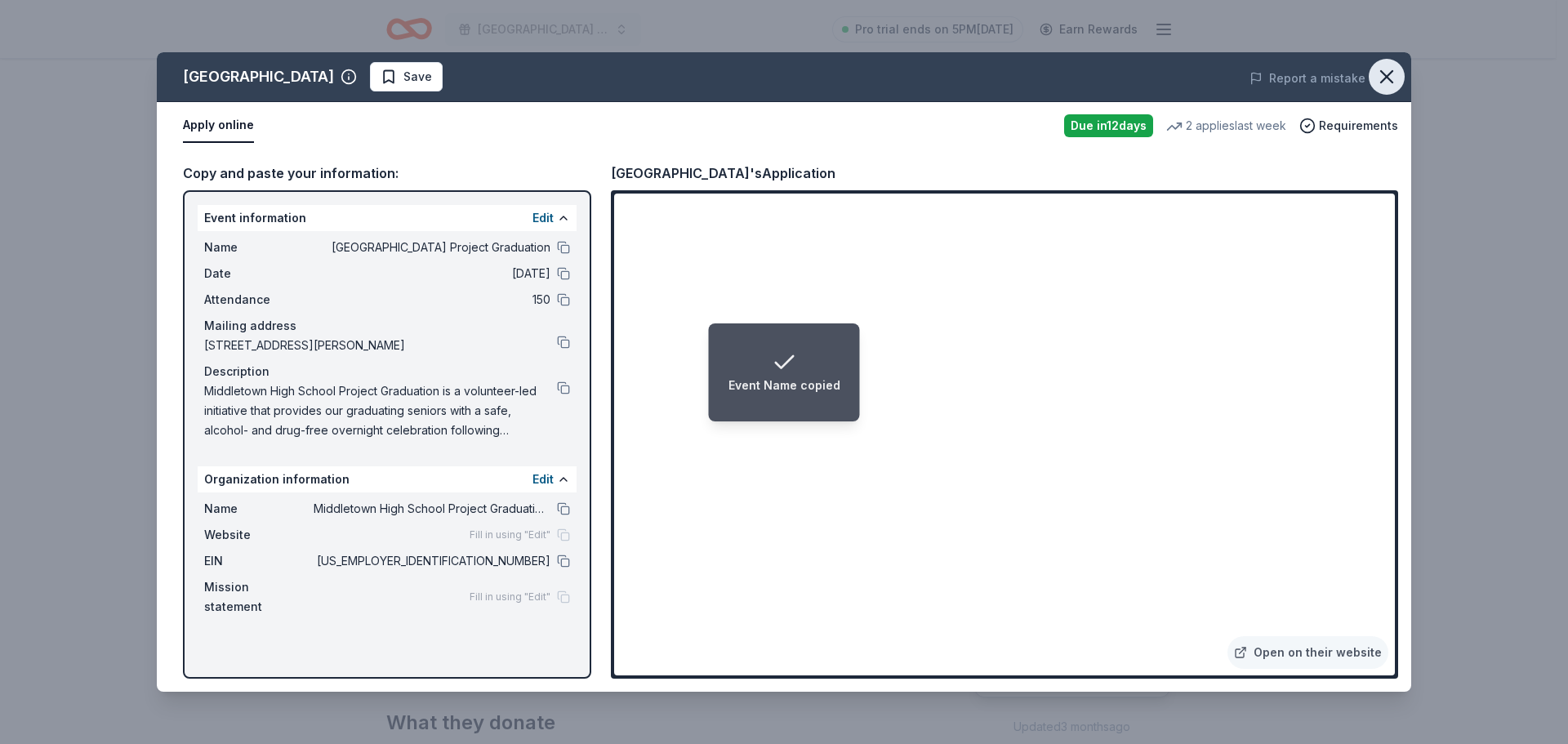
click at [1396, 76] on icon "button" at bounding box center [1387, 77] width 23 height 23
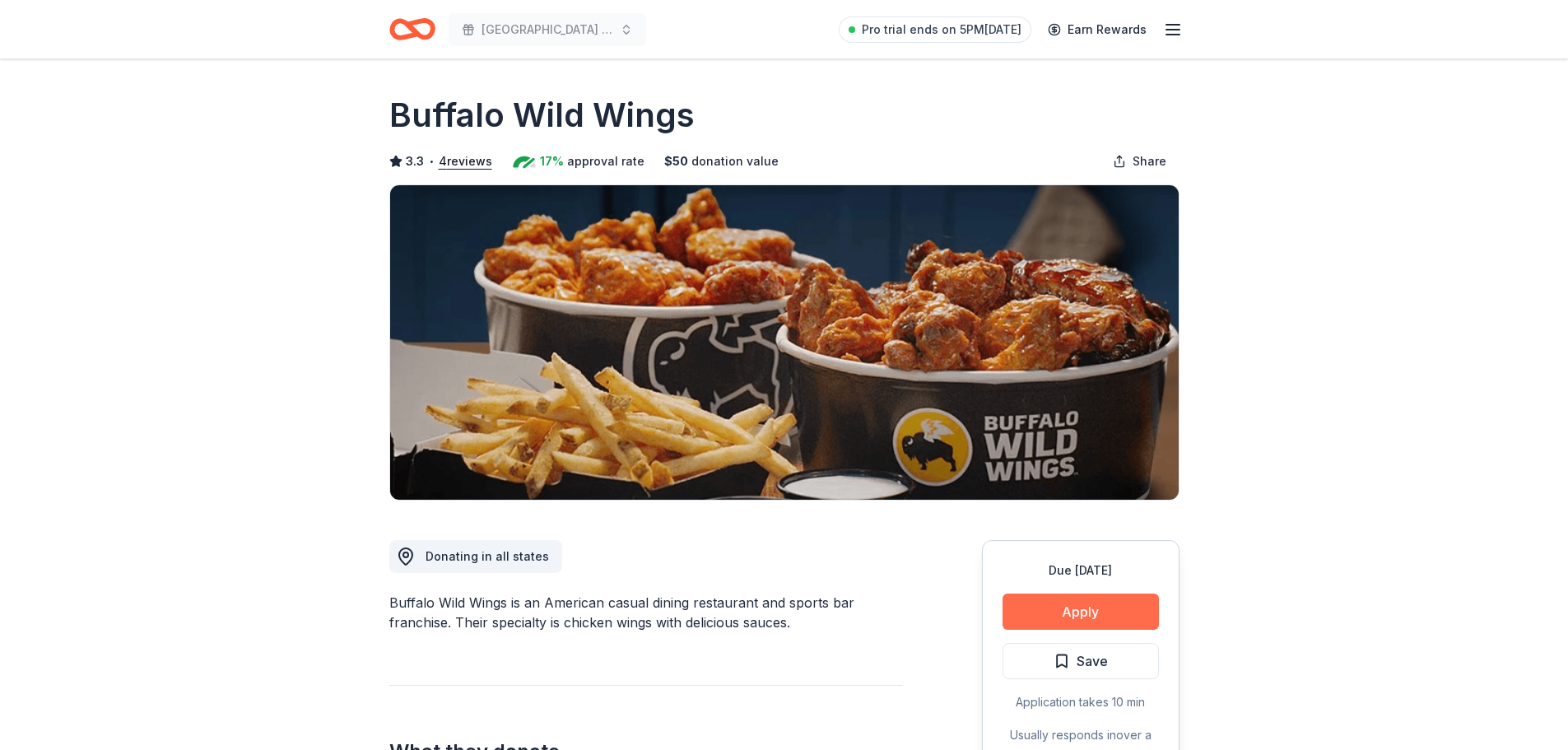
click at [1076, 615] on button "Apply" at bounding box center [1081, 612] width 157 height 37
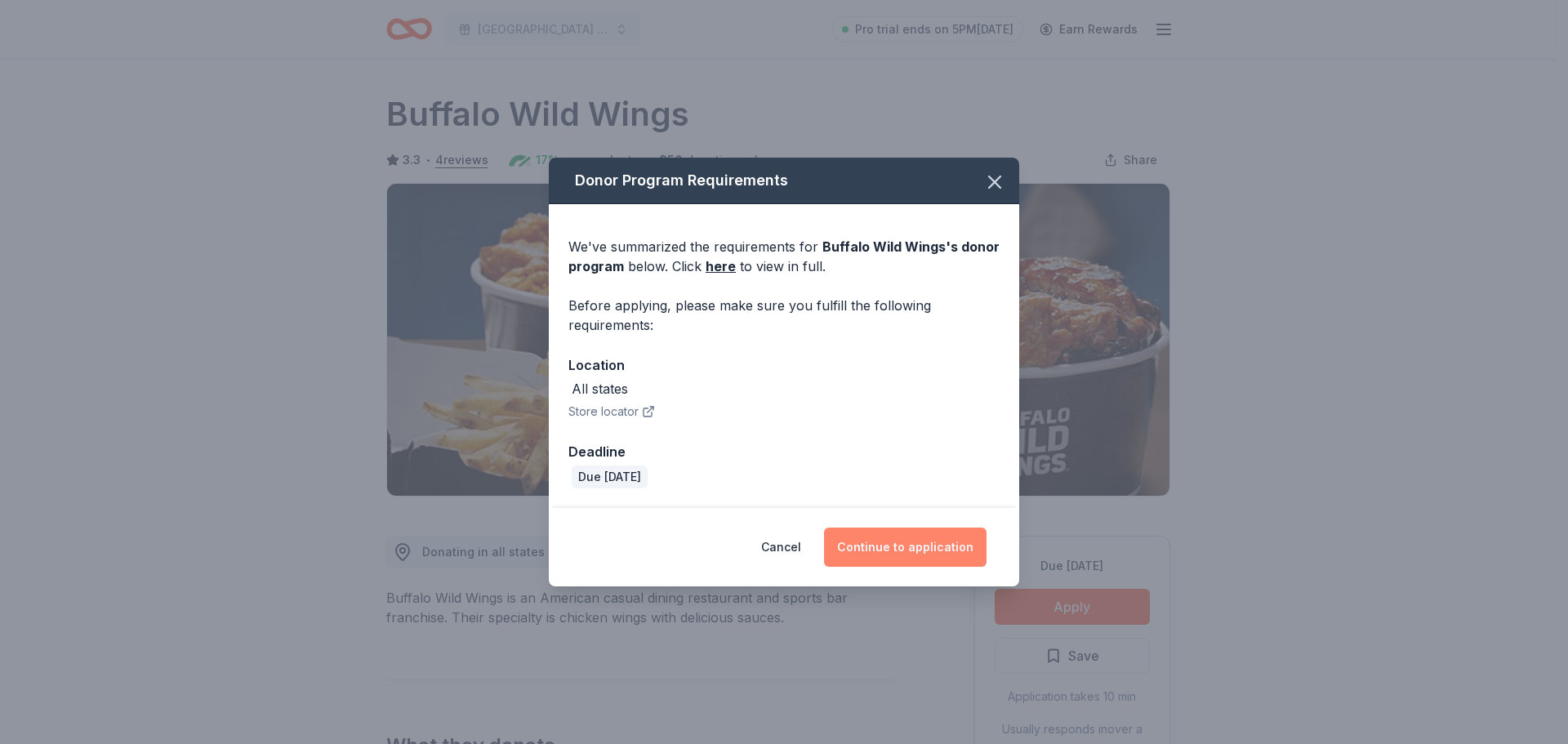
click at [885, 552] on button "Continue to application" at bounding box center [905, 547] width 163 height 39
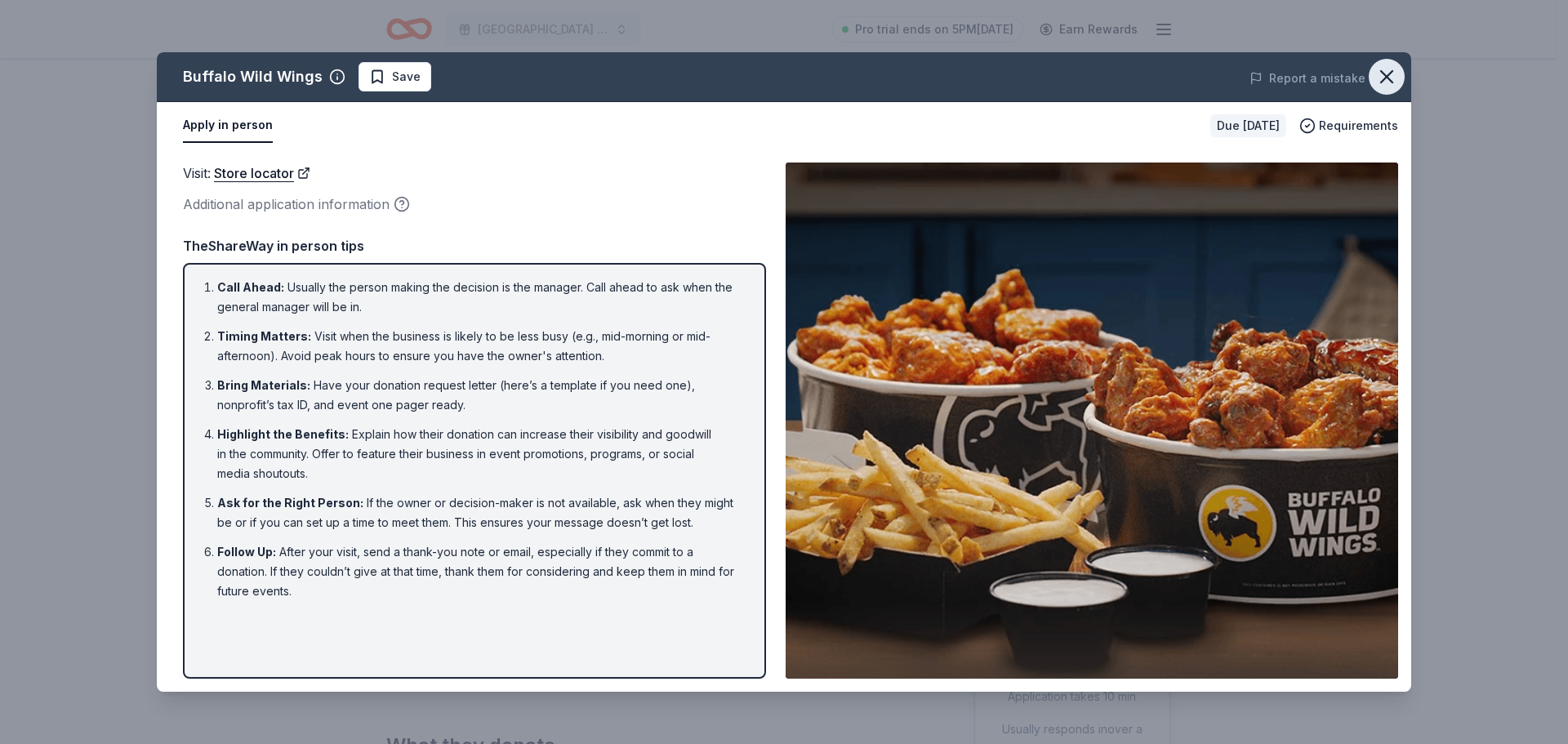
click at [1392, 77] on icon "button" at bounding box center [1387, 77] width 23 height 23
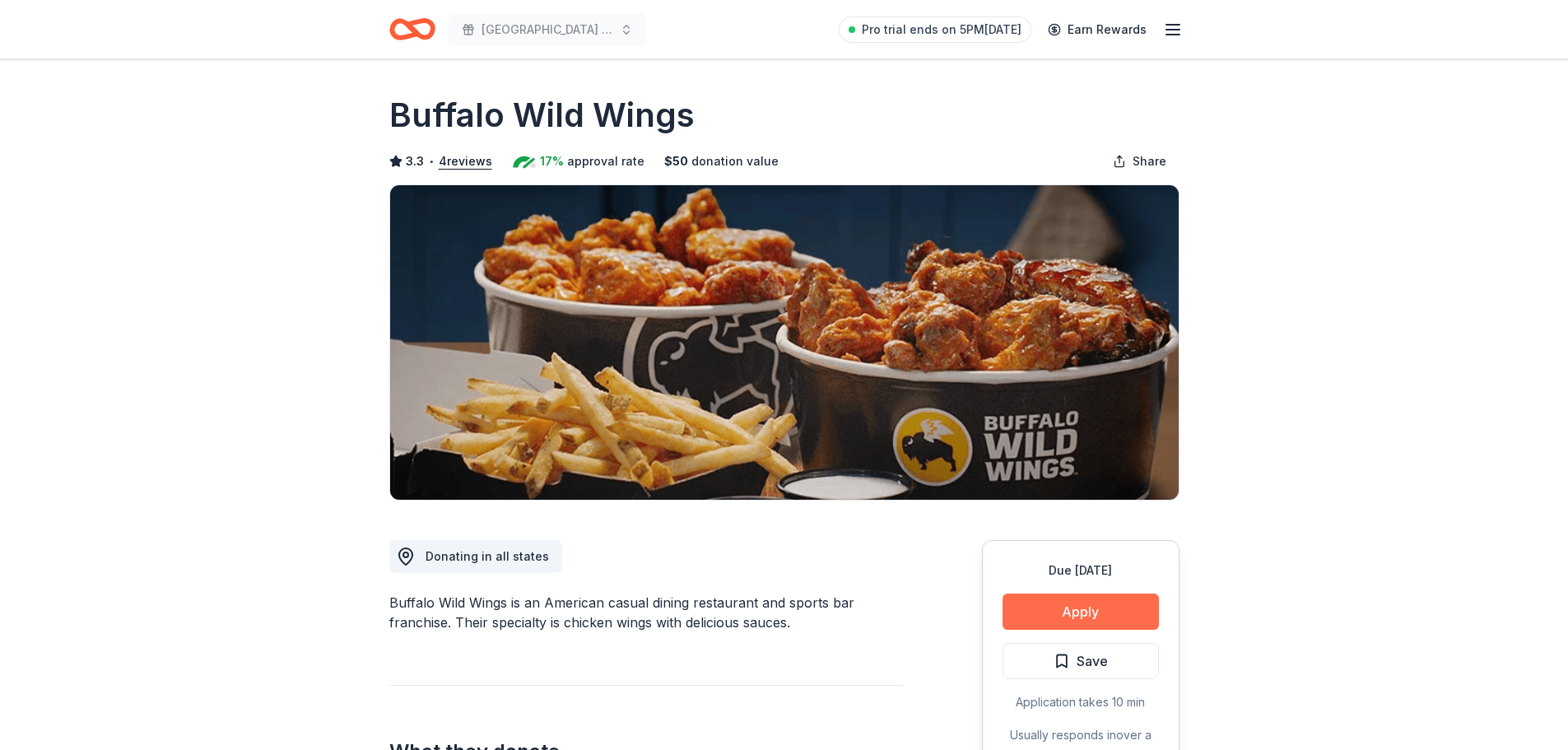
click at [1112, 614] on button "Apply" at bounding box center [1081, 612] width 157 height 37
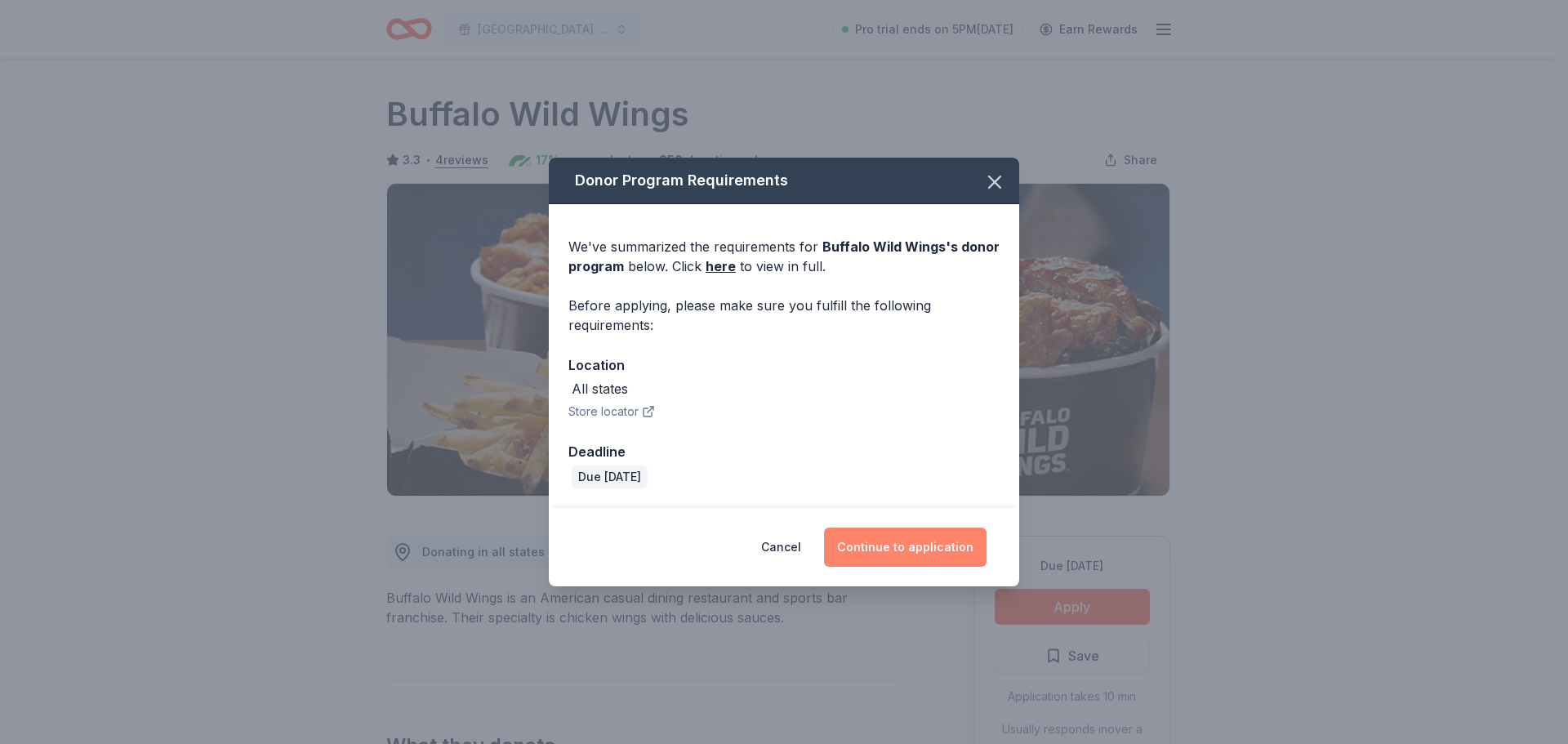
click at [902, 538] on button "Continue to application" at bounding box center [905, 547] width 163 height 39
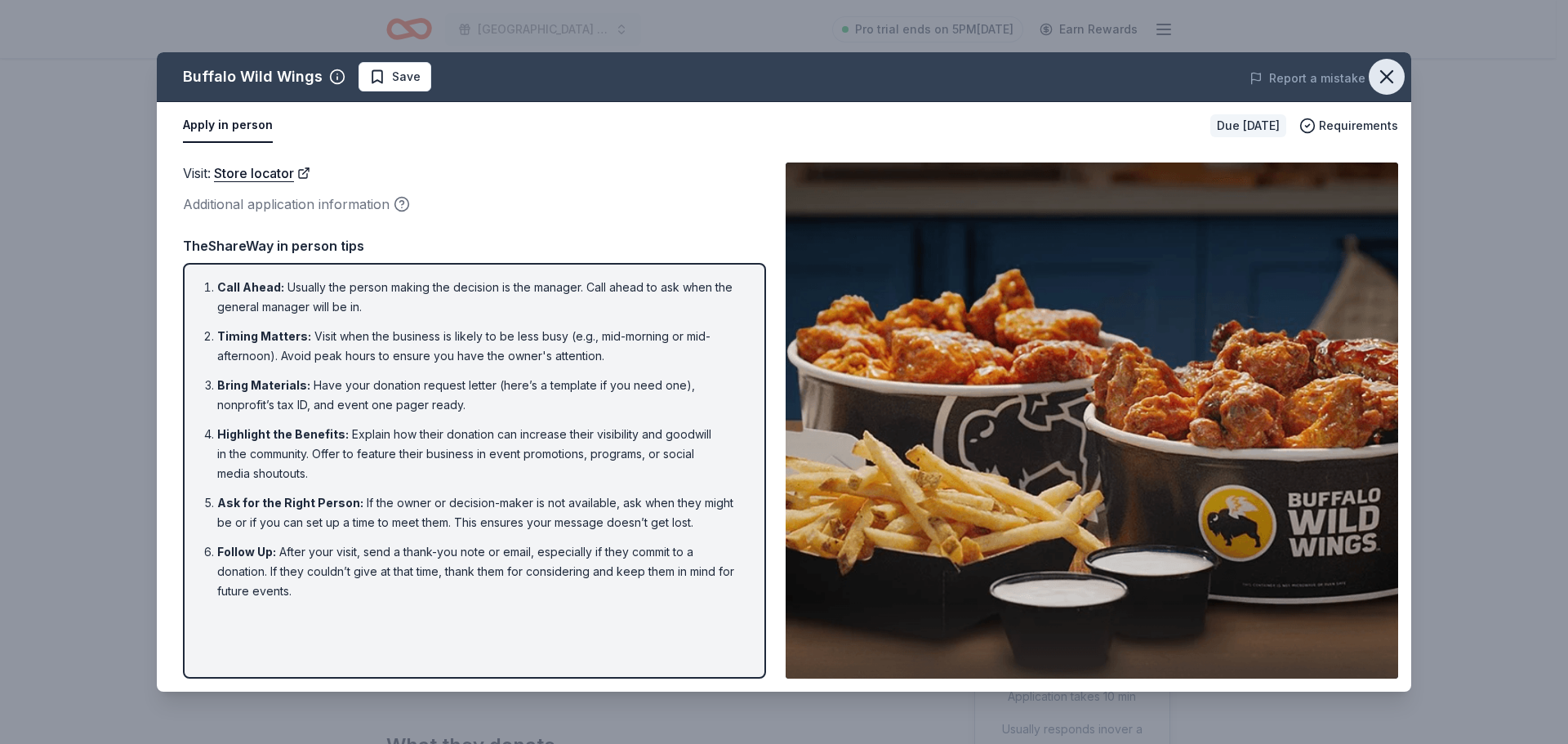
click at [1390, 79] on icon "button" at bounding box center [1386, 76] width 11 height 11
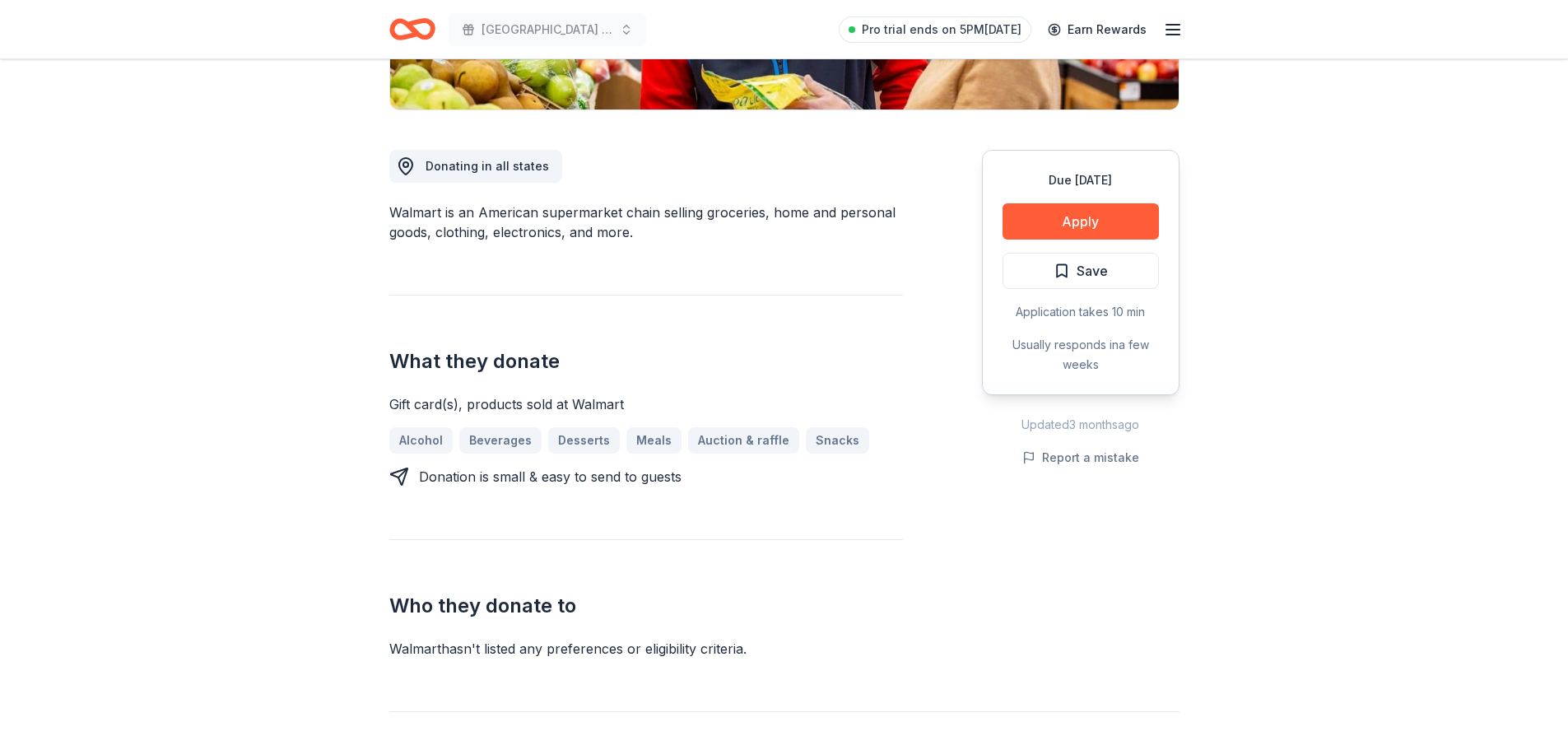
scroll to position [412, 0]
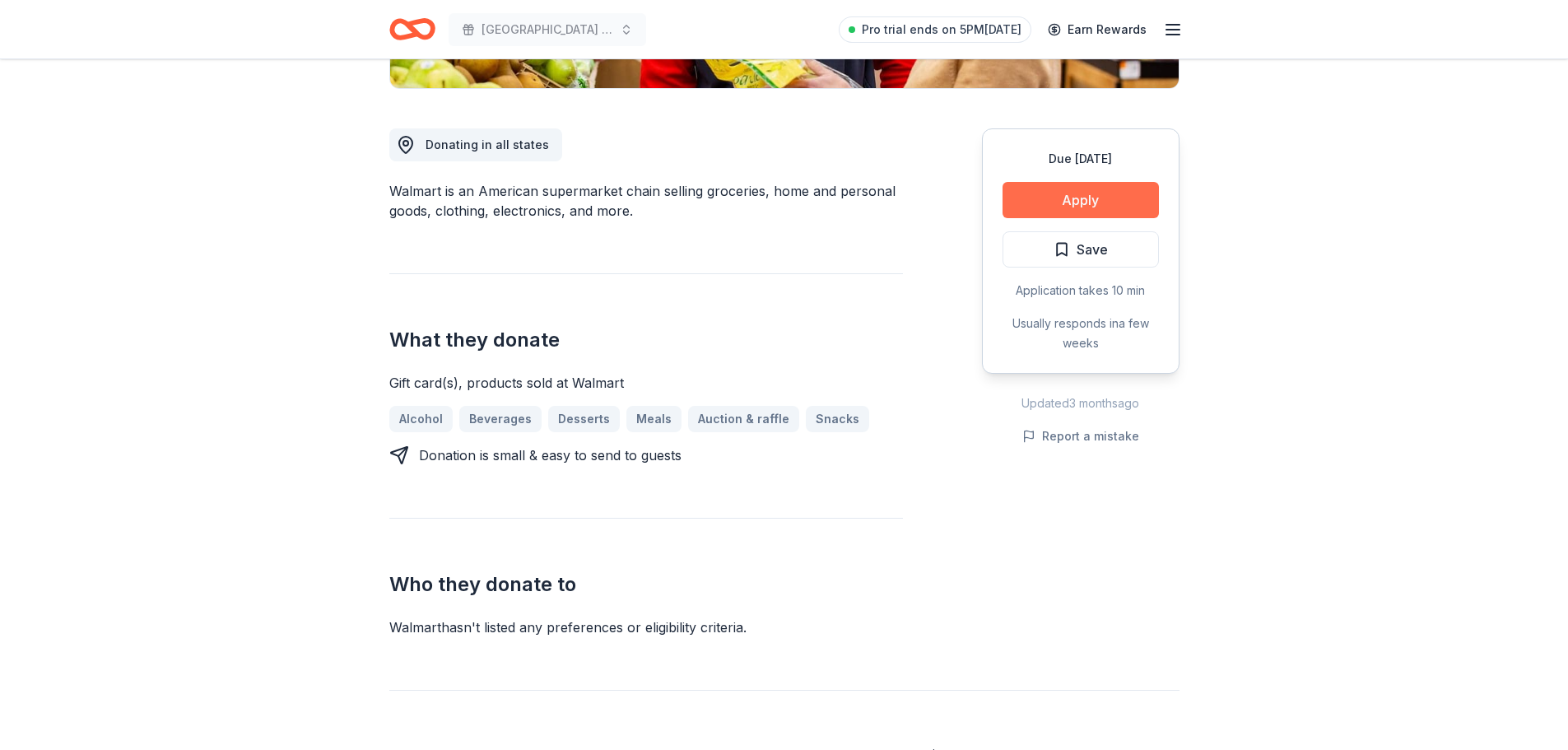
click at [1043, 207] on button "Apply" at bounding box center [1081, 200] width 157 height 37
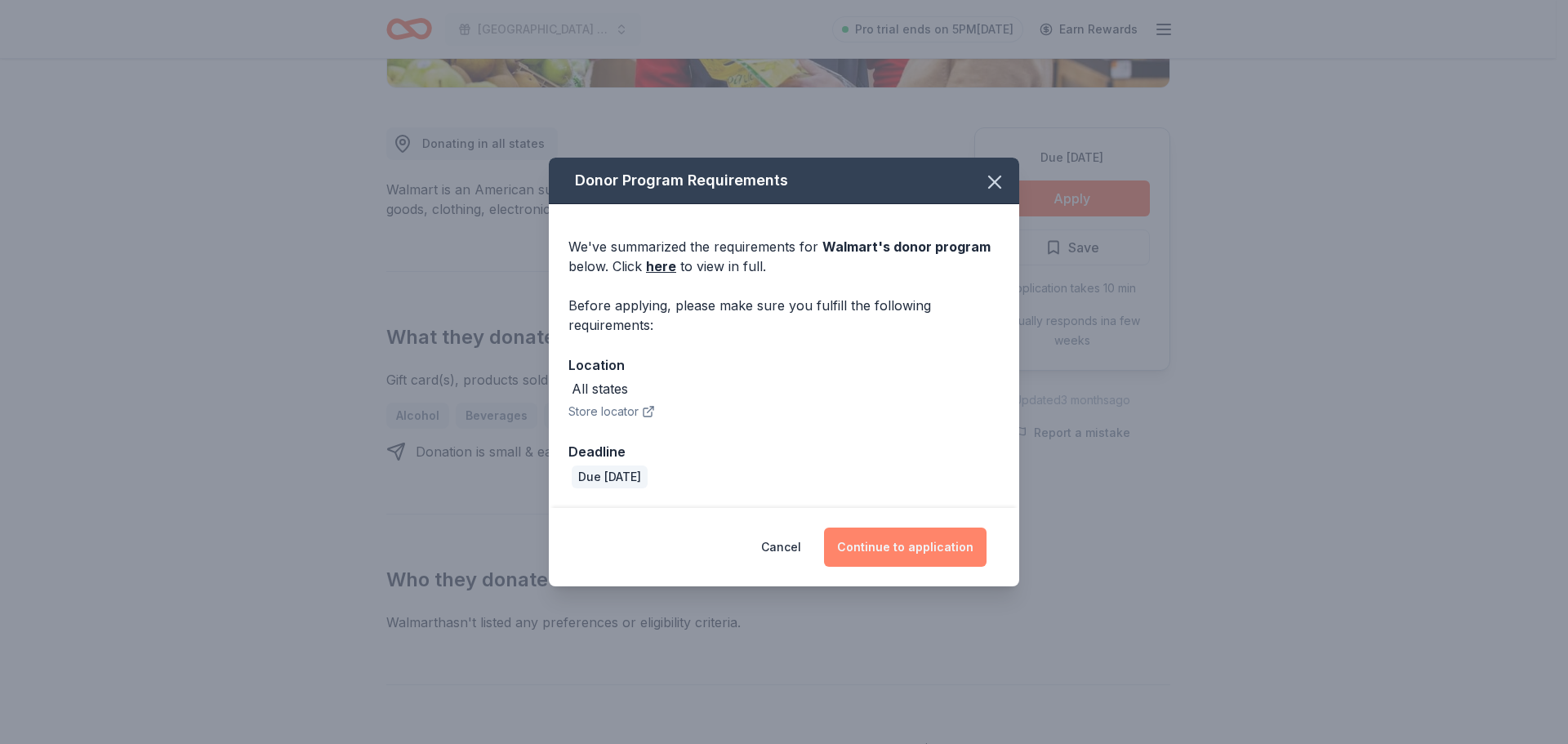
click at [866, 540] on button "Continue to application" at bounding box center [905, 547] width 163 height 39
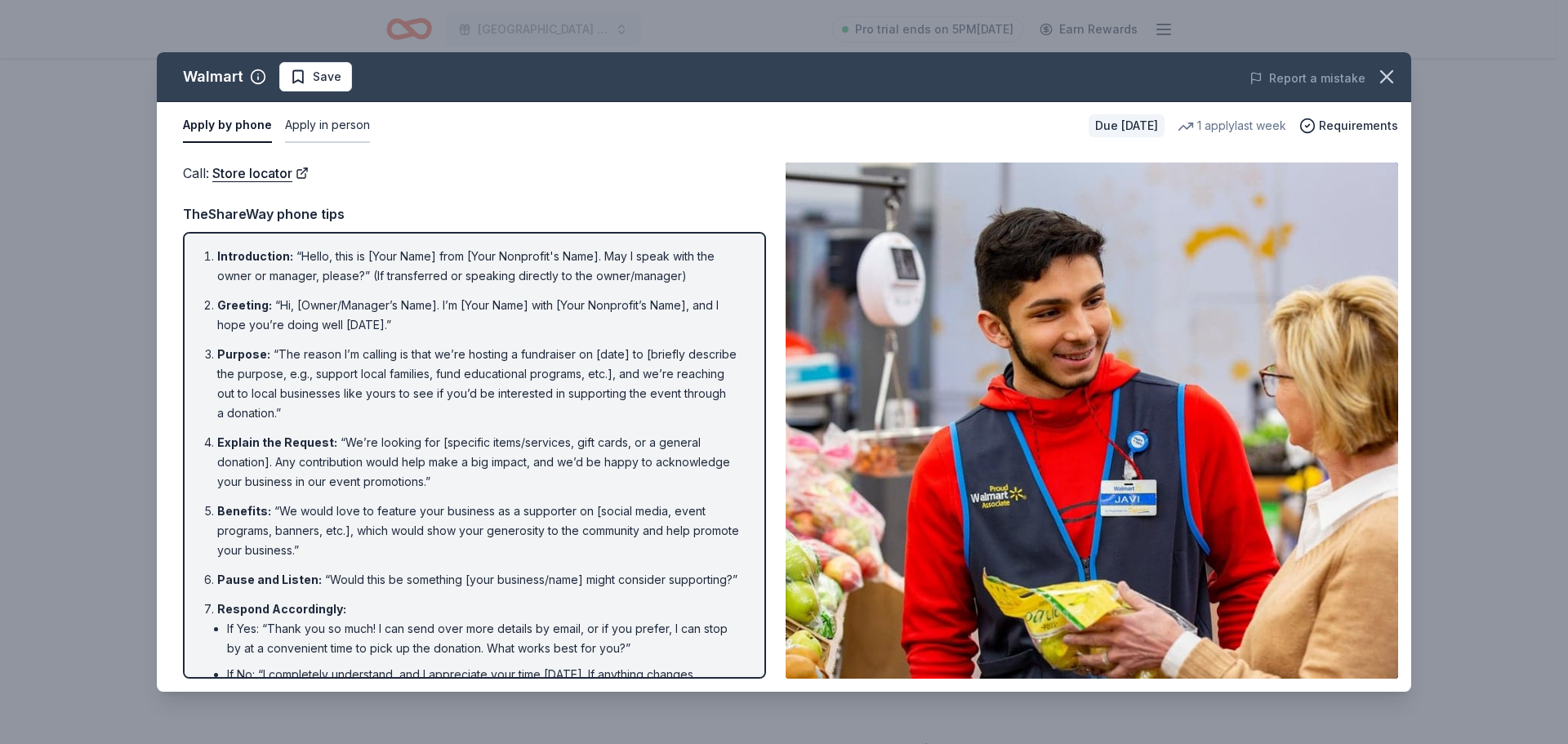
click at [311, 128] on button "Apply in person" at bounding box center [328, 125] width 85 height 34
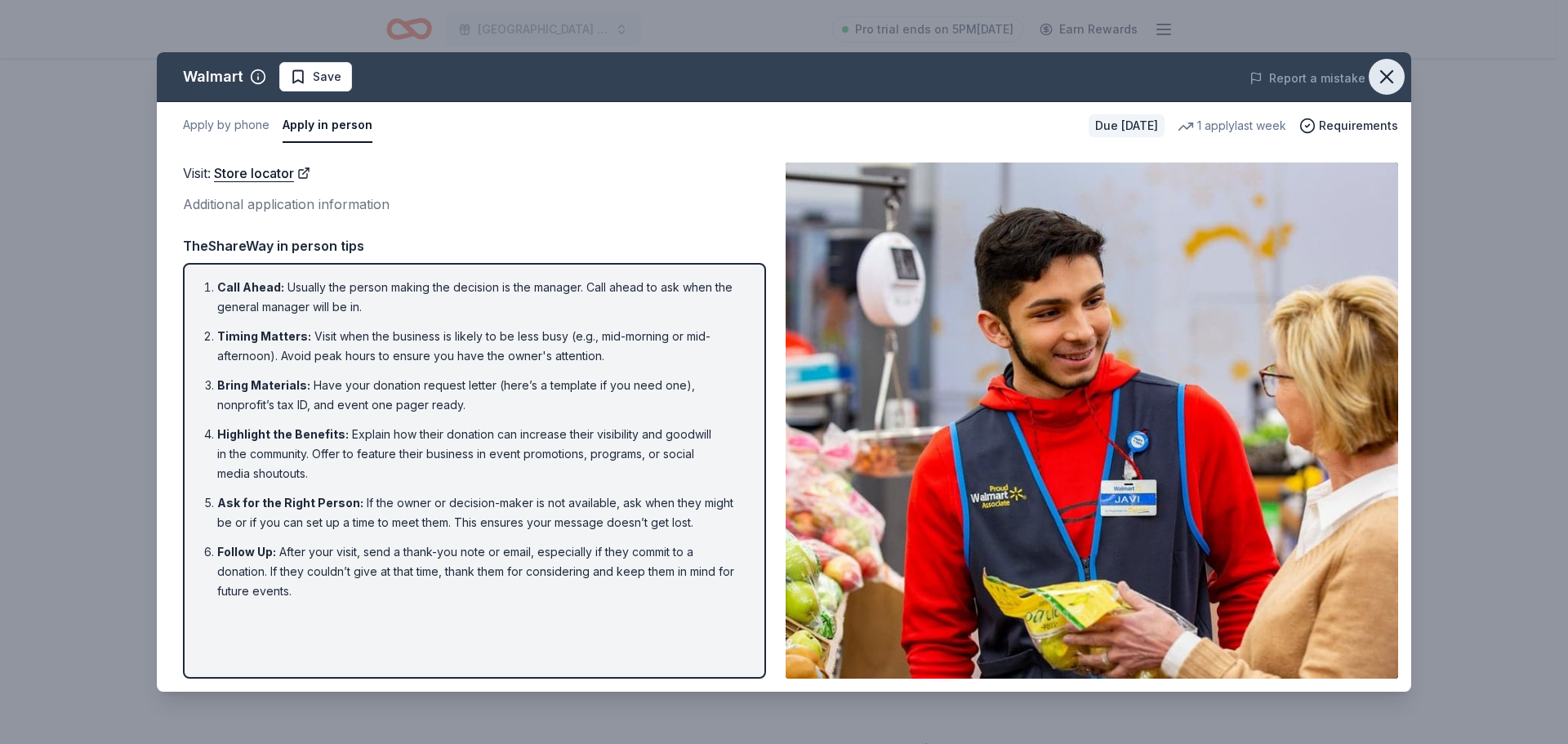
click at [1384, 82] on icon "button" at bounding box center [1387, 77] width 23 height 23
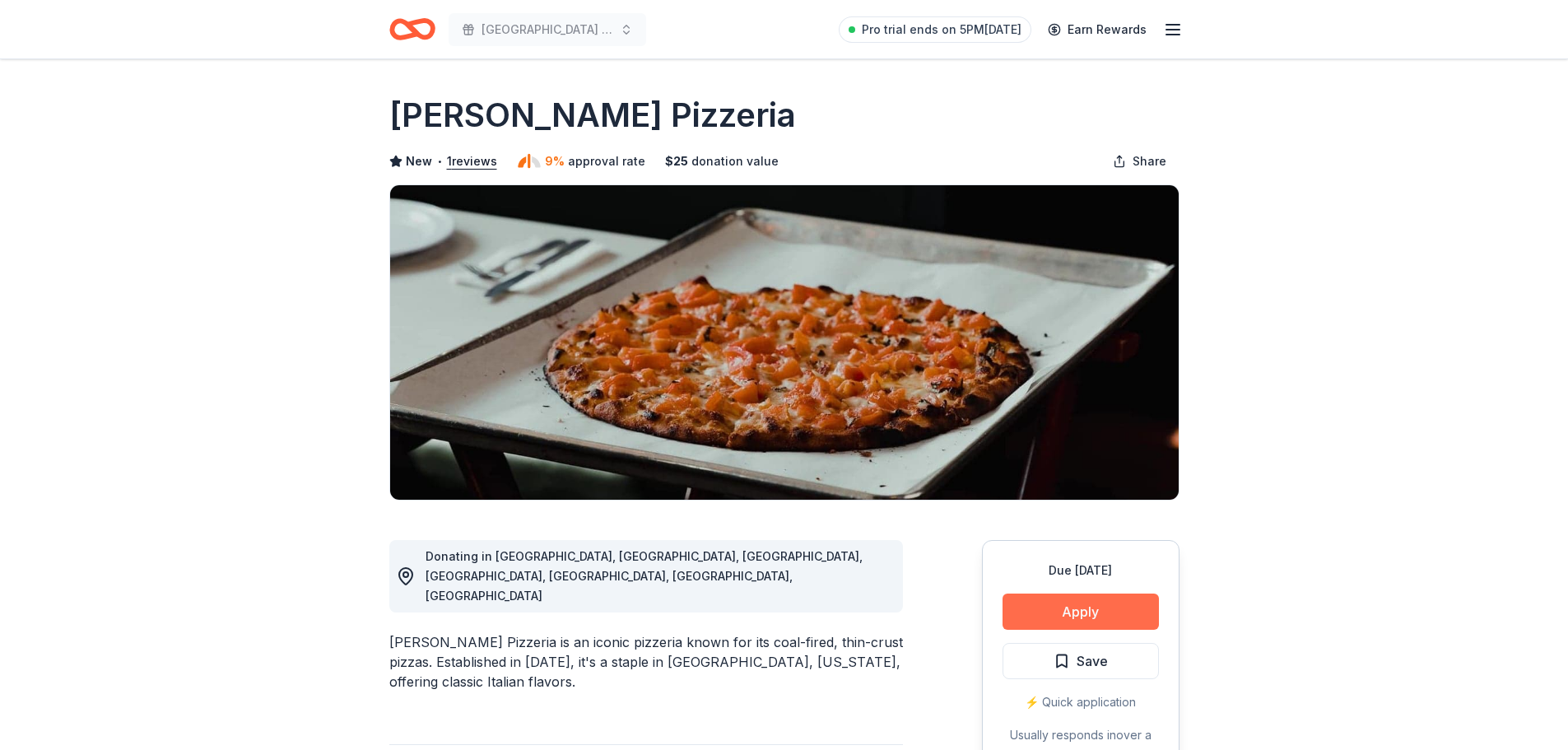
click at [1069, 606] on button "Apply" at bounding box center [1081, 612] width 157 height 37
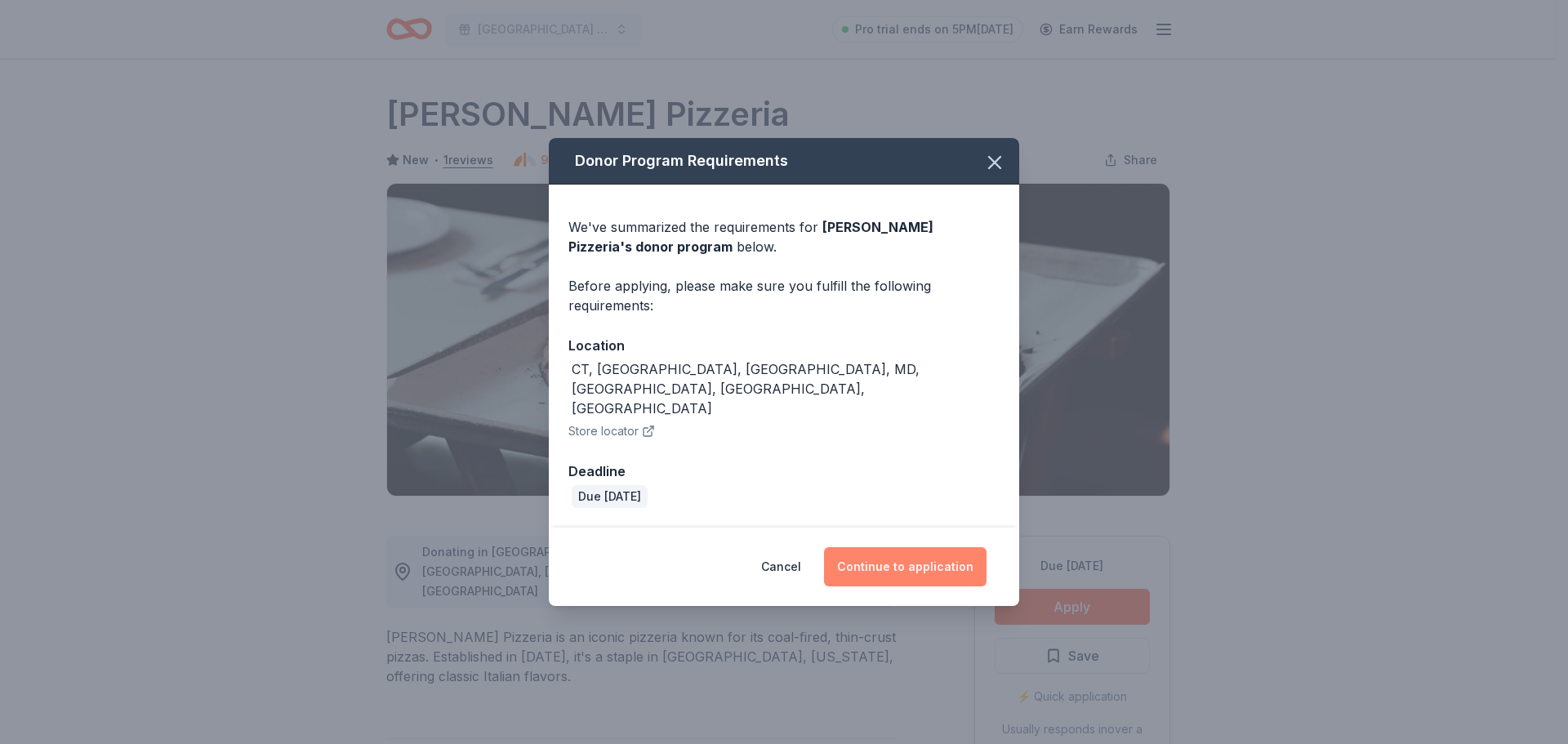
click at [903, 551] on button "Continue to application" at bounding box center [905, 566] width 163 height 39
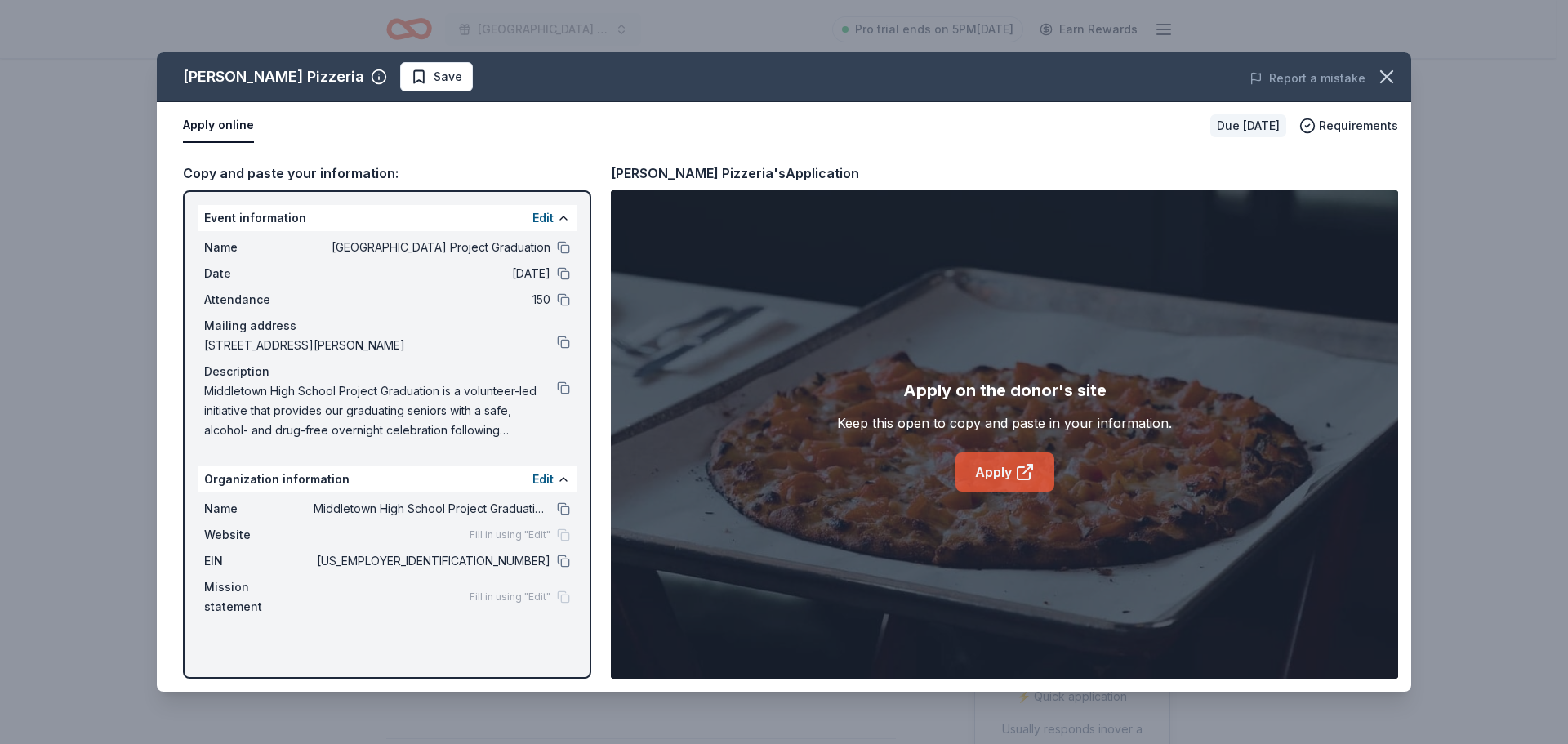
click at [979, 482] on link "Apply" at bounding box center [1005, 472] width 99 height 39
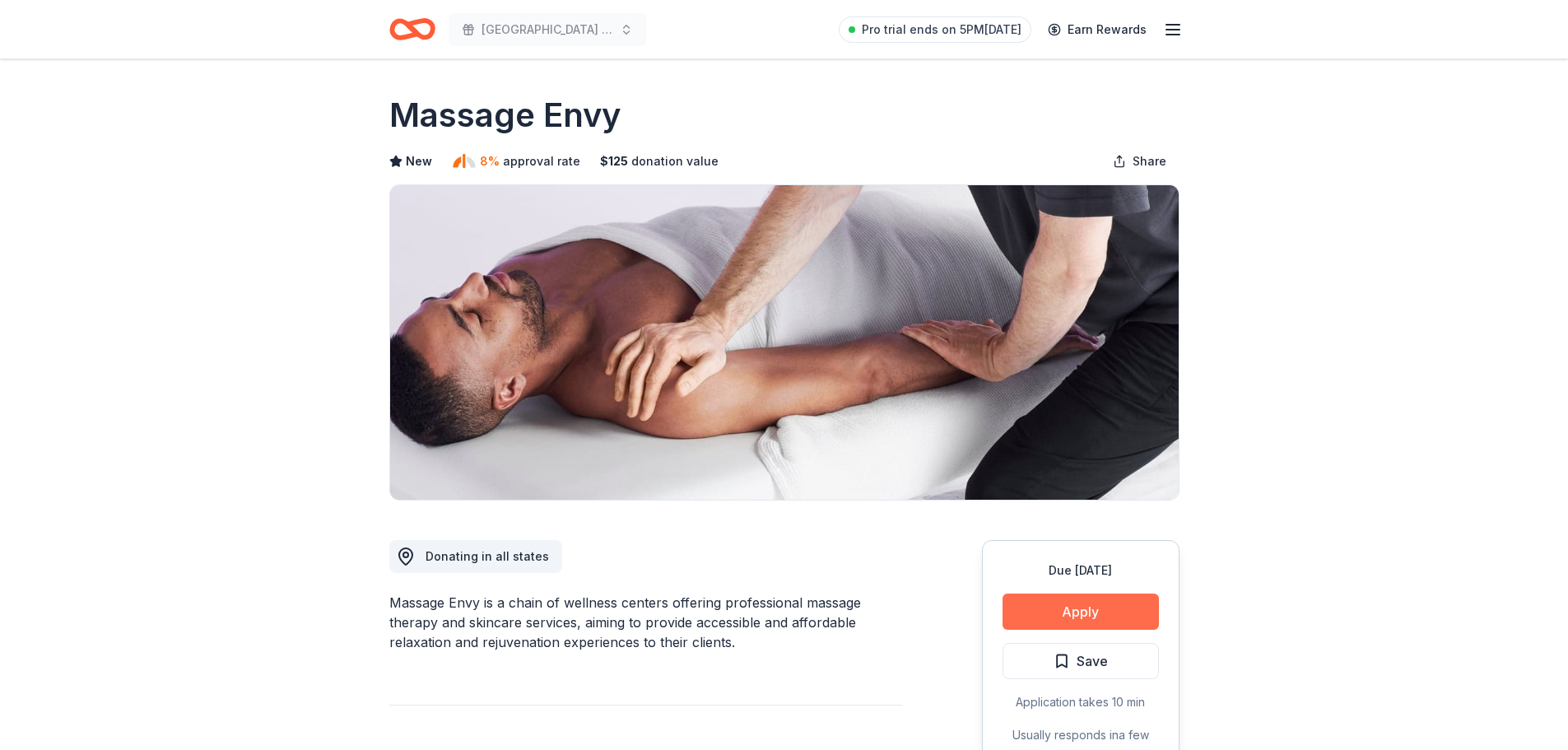
click at [1117, 606] on button "Apply" at bounding box center [1081, 612] width 157 height 37
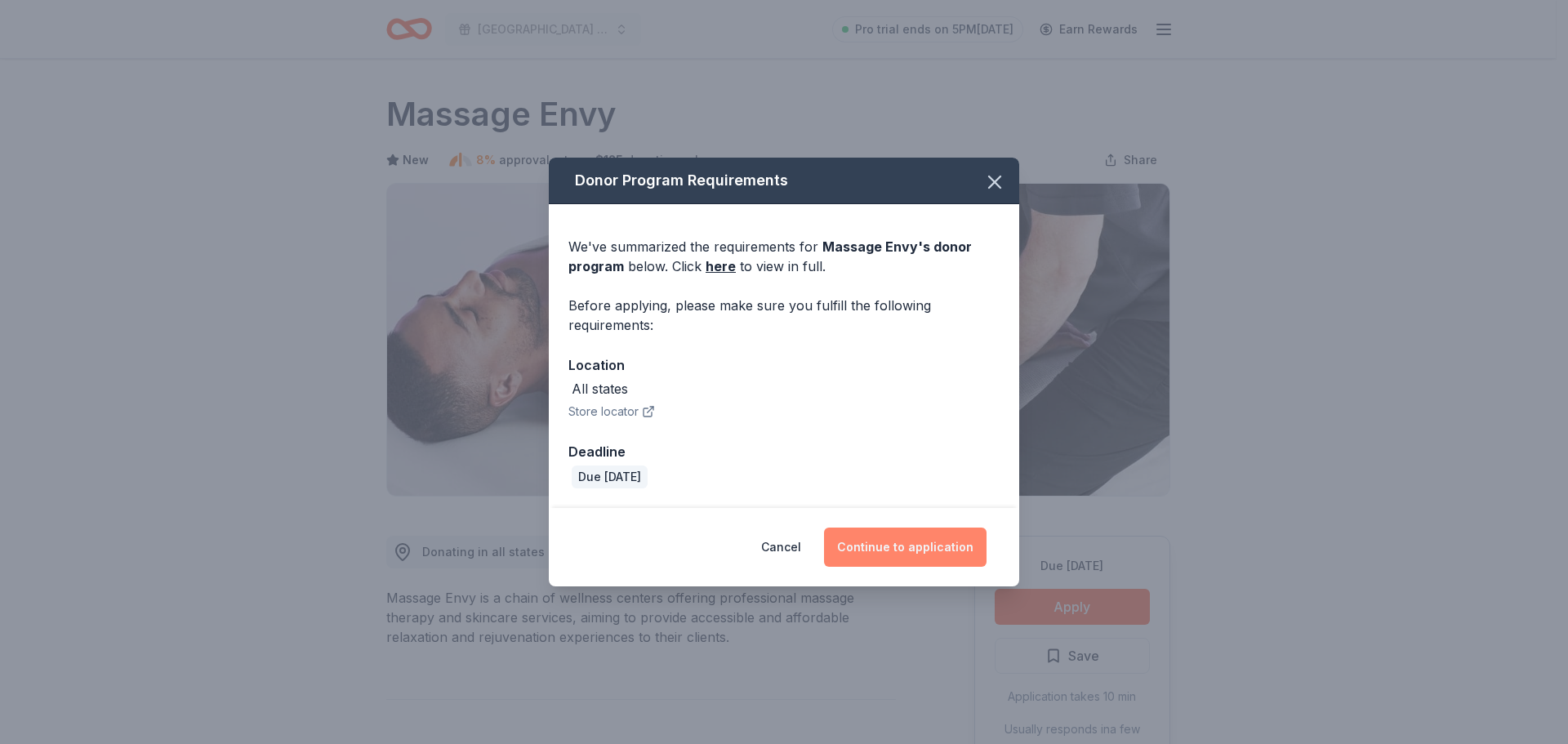
click at [891, 548] on button "Continue to application" at bounding box center [905, 547] width 163 height 39
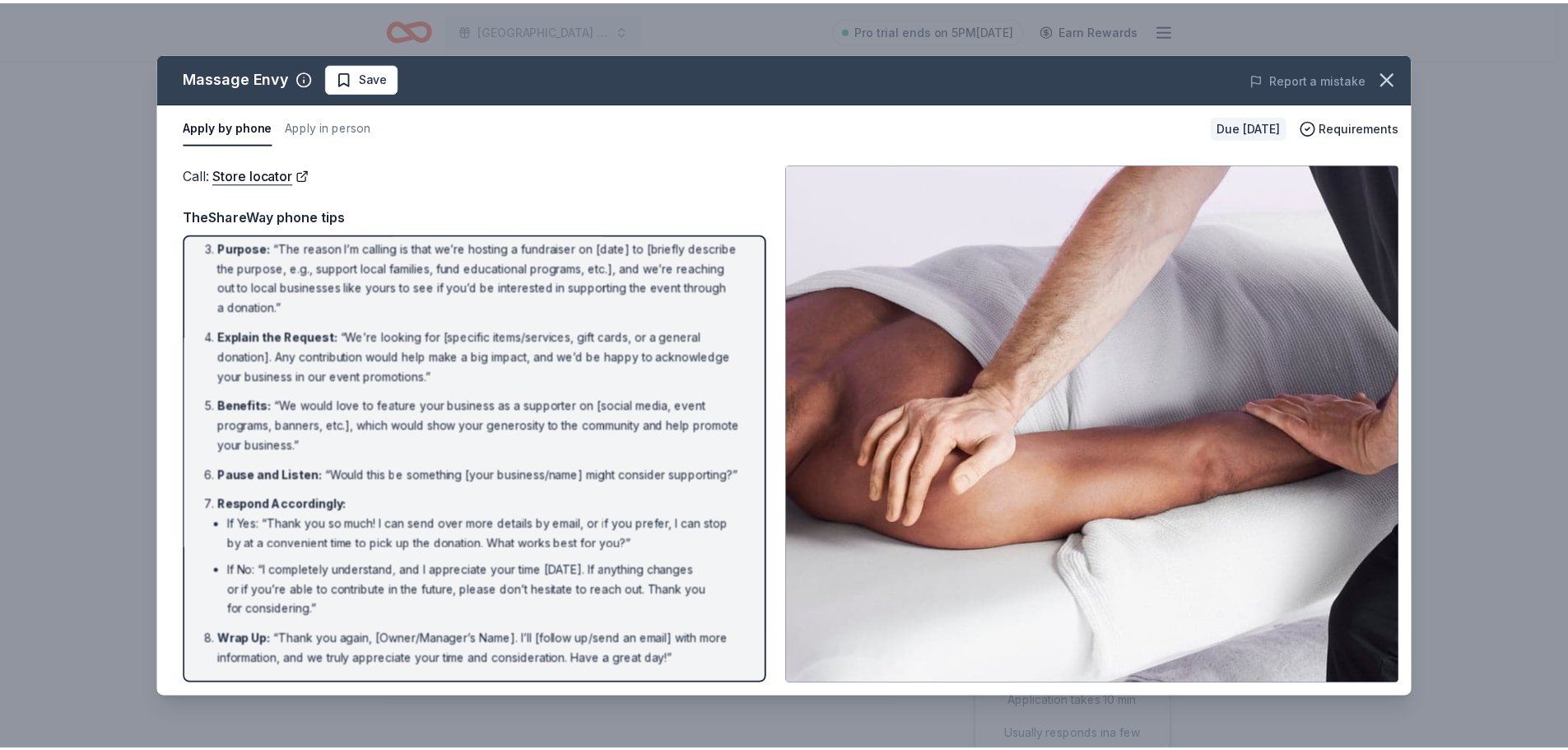
scroll to position [129, 0]
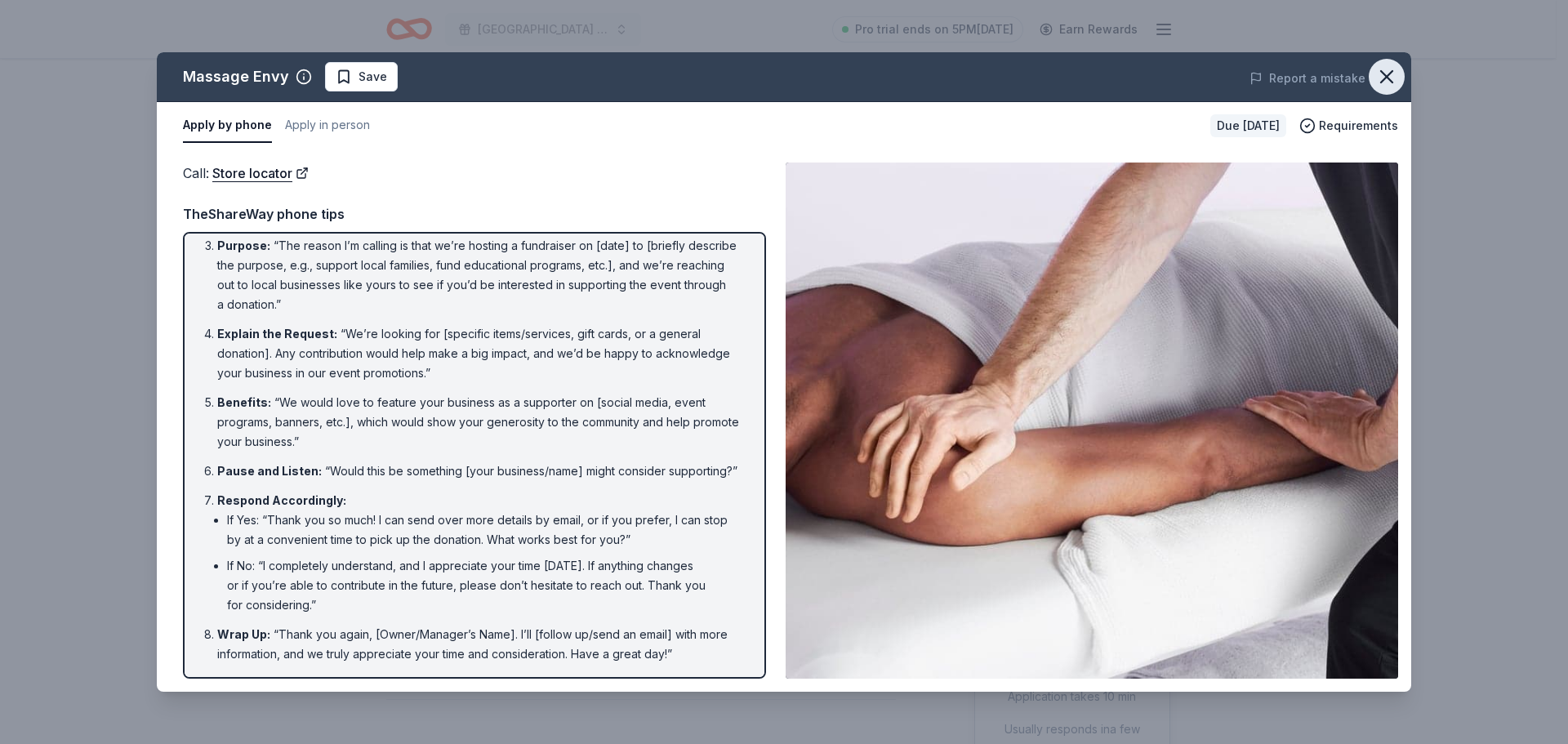
click at [1389, 73] on icon "button" at bounding box center [1387, 77] width 23 height 23
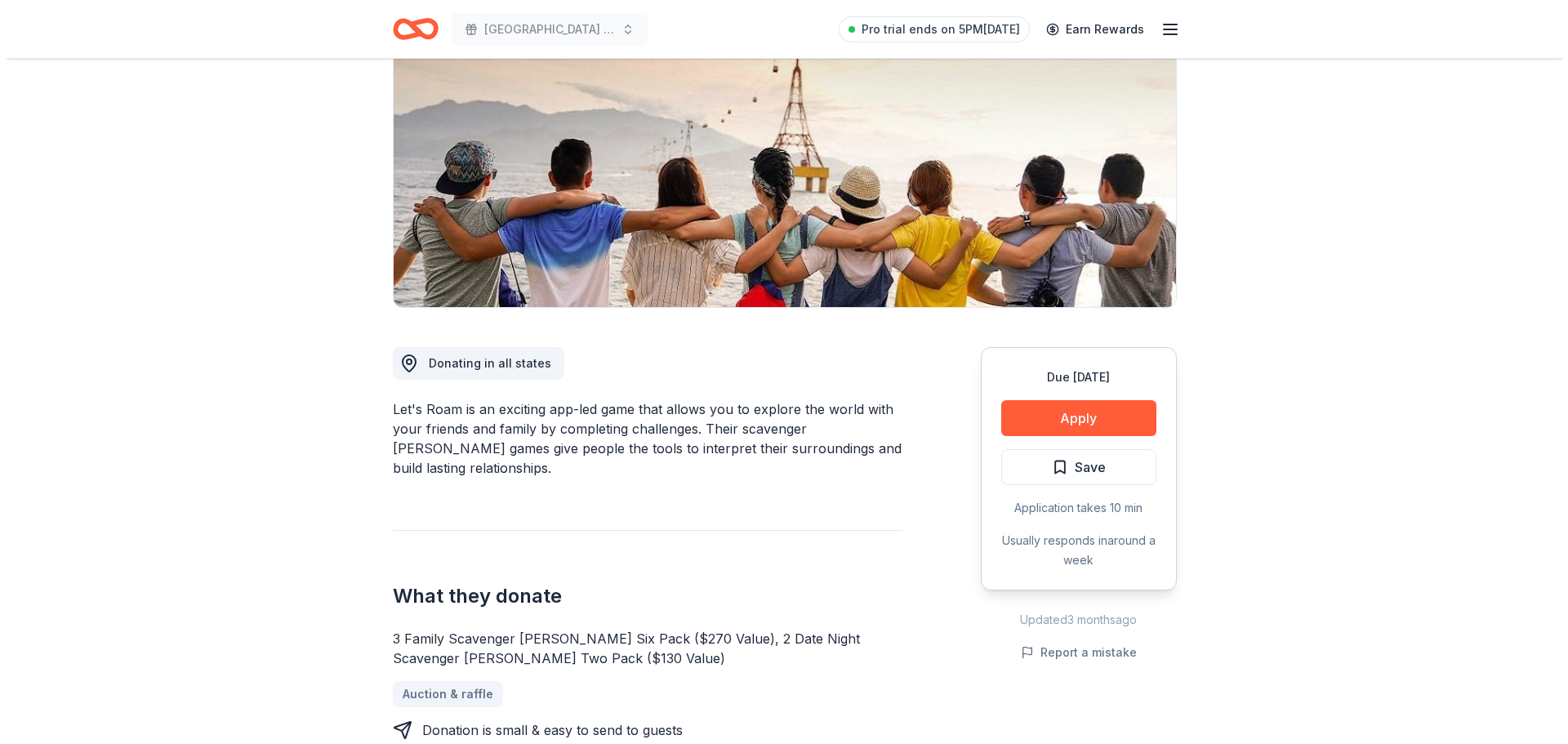
scroll to position [163, 0]
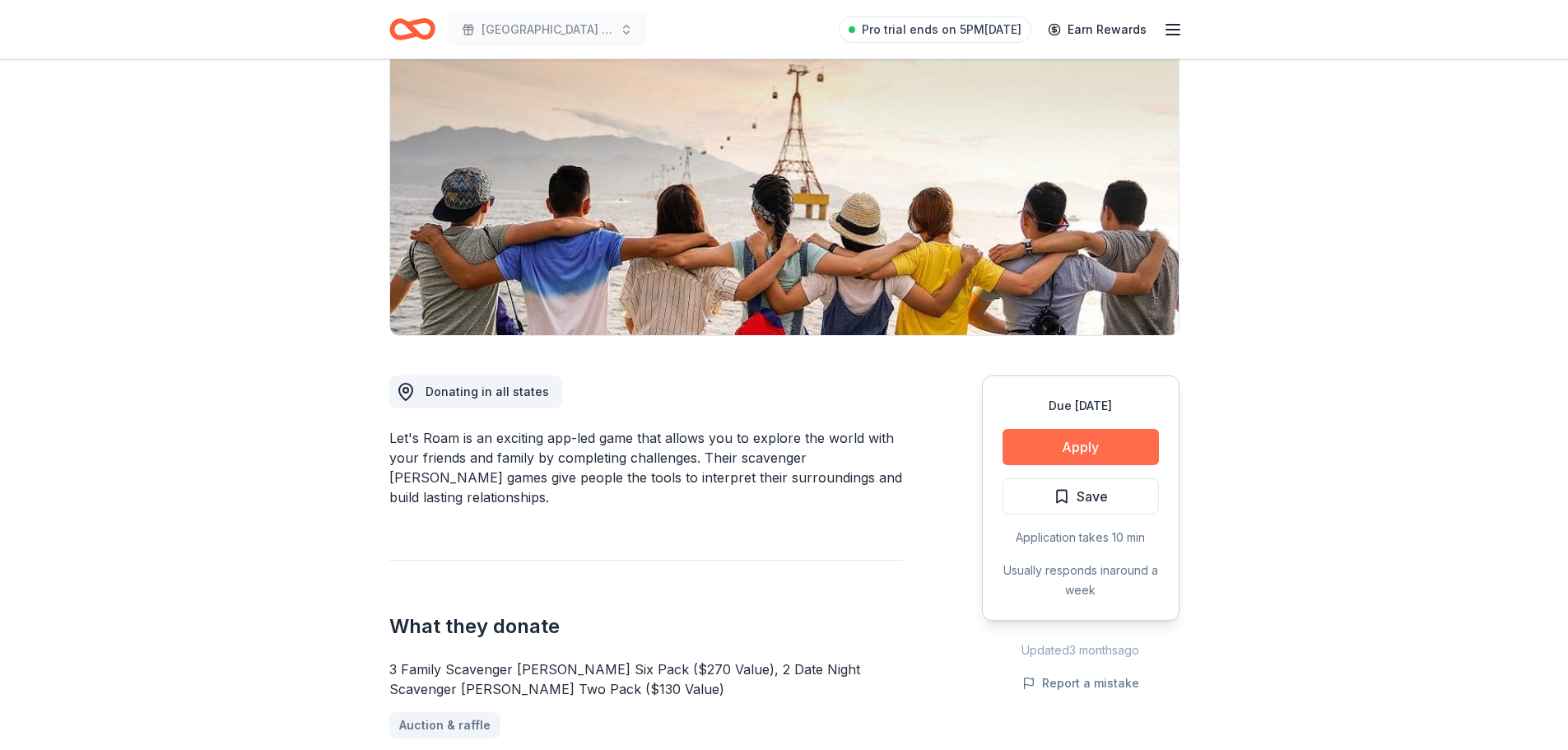
click at [1081, 448] on button "Apply" at bounding box center [1081, 447] width 157 height 37
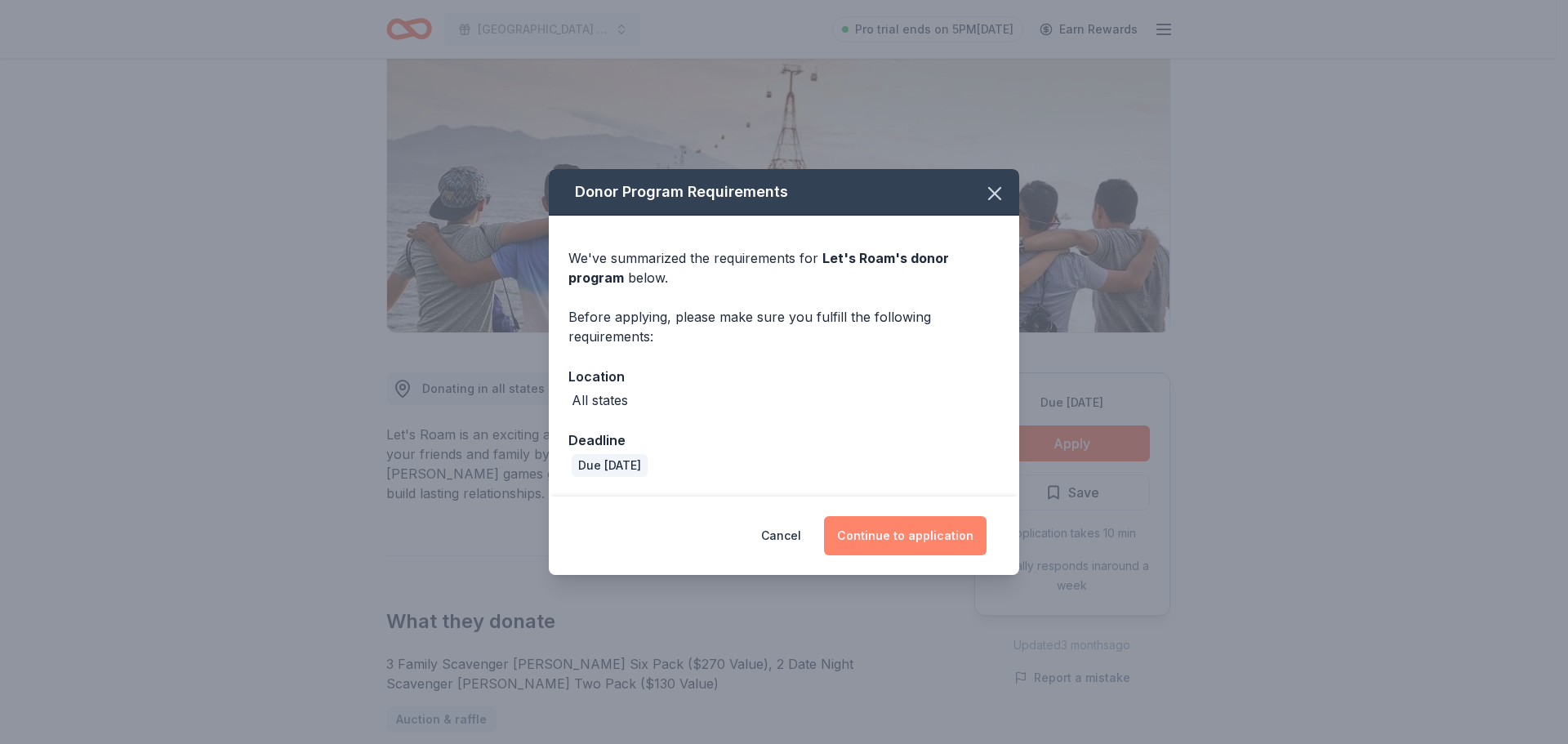
click at [894, 540] on button "Continue to application" at bounding box center [905, 535] width 163 height 39
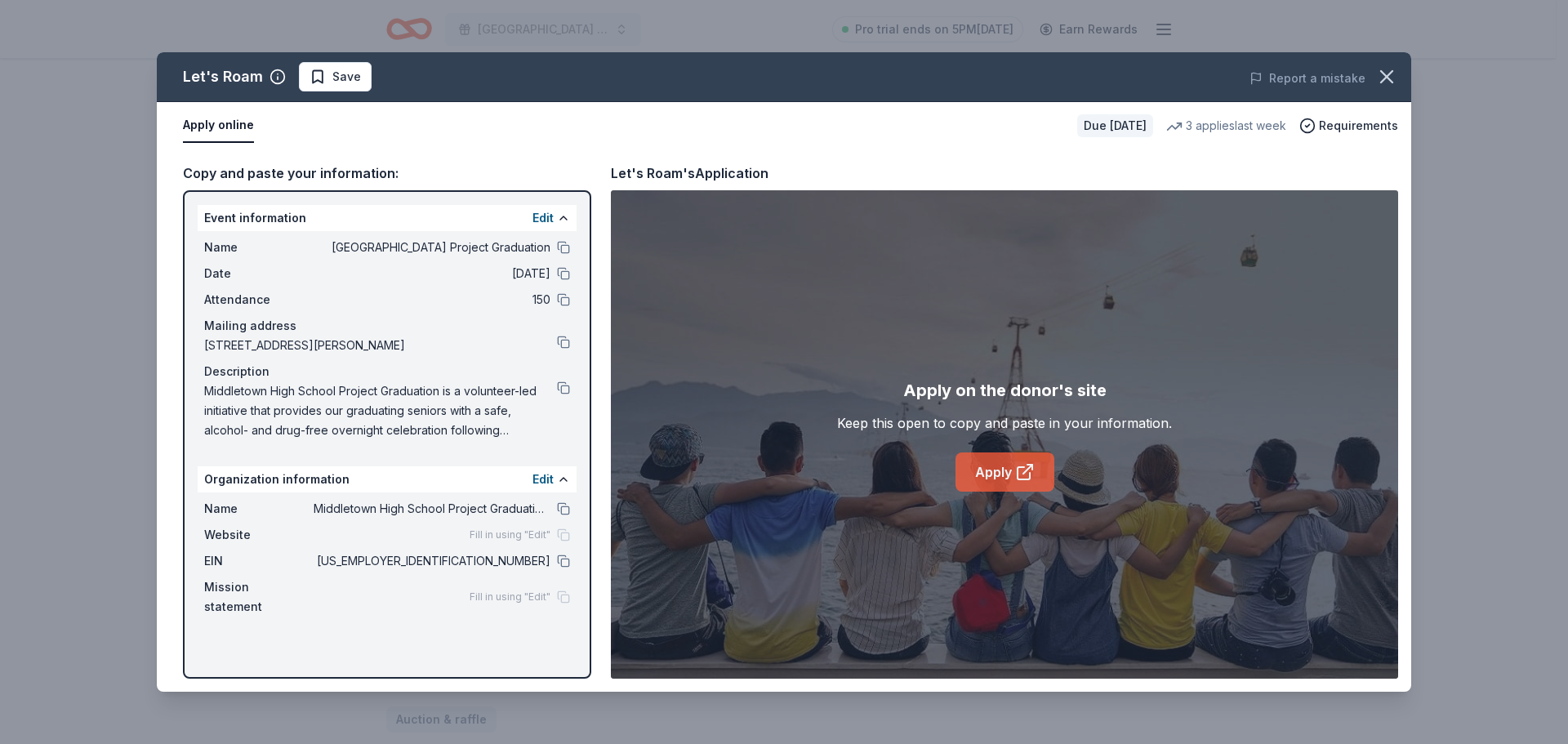
click at [1009, 478] on link "Apply" at bounding box center [1005, 472] width 99 height 39
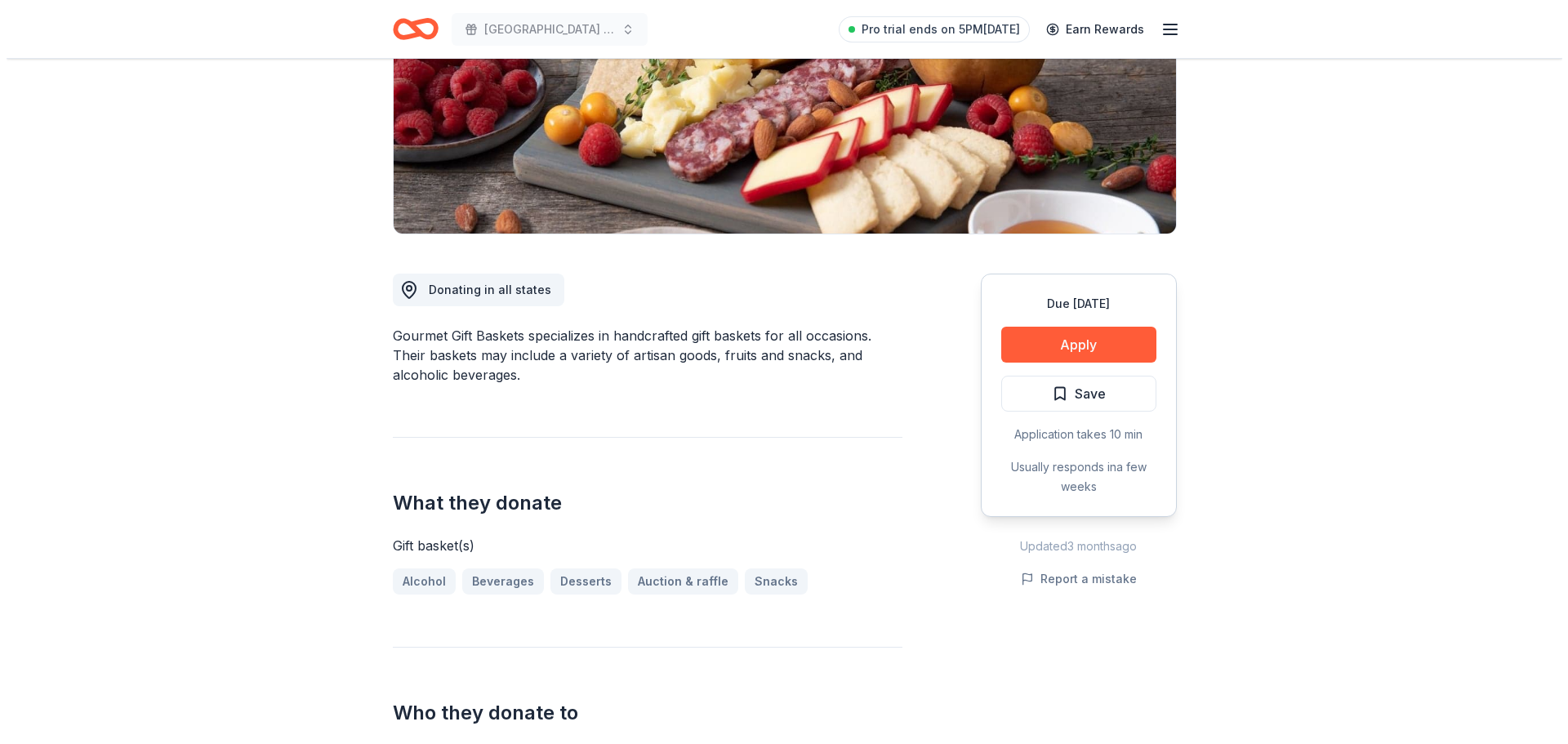
scroll to position [245, 0]
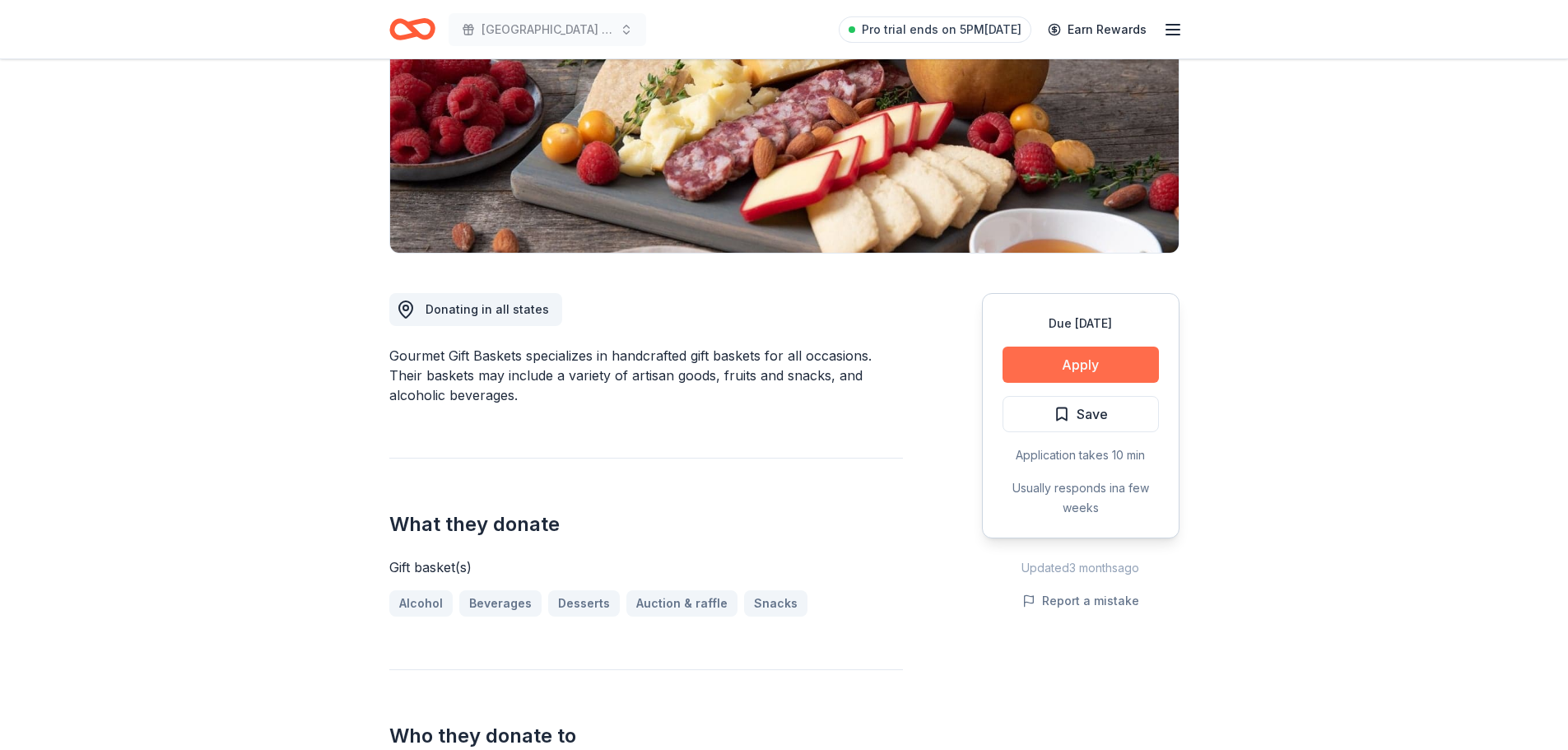
click at [1065, 371] on button "Apply" at bounding box center [1081, 364] width 157 height 37
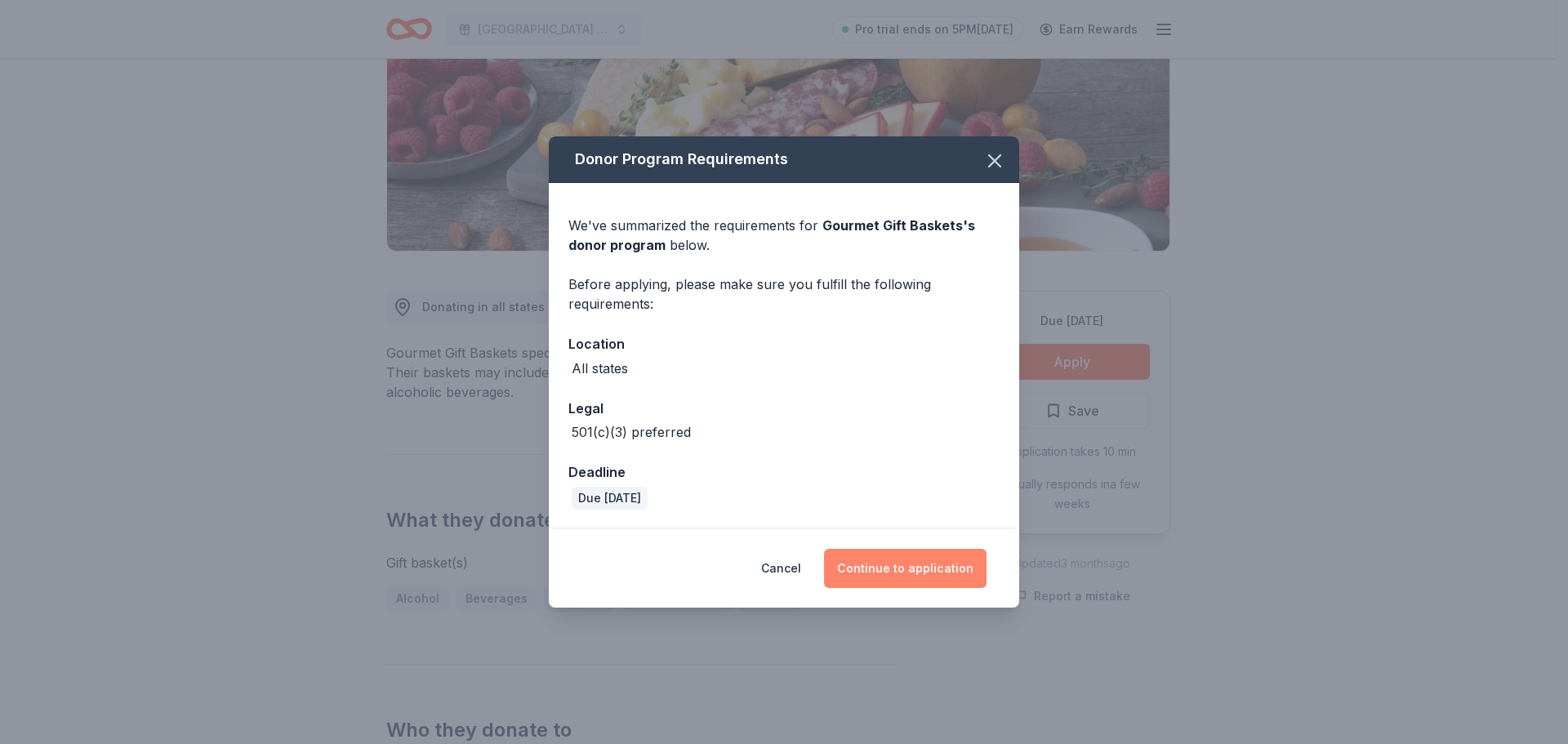
click at [948, 566] on button "Continue to application" at bounding box center [905, 568] width 163 height 39
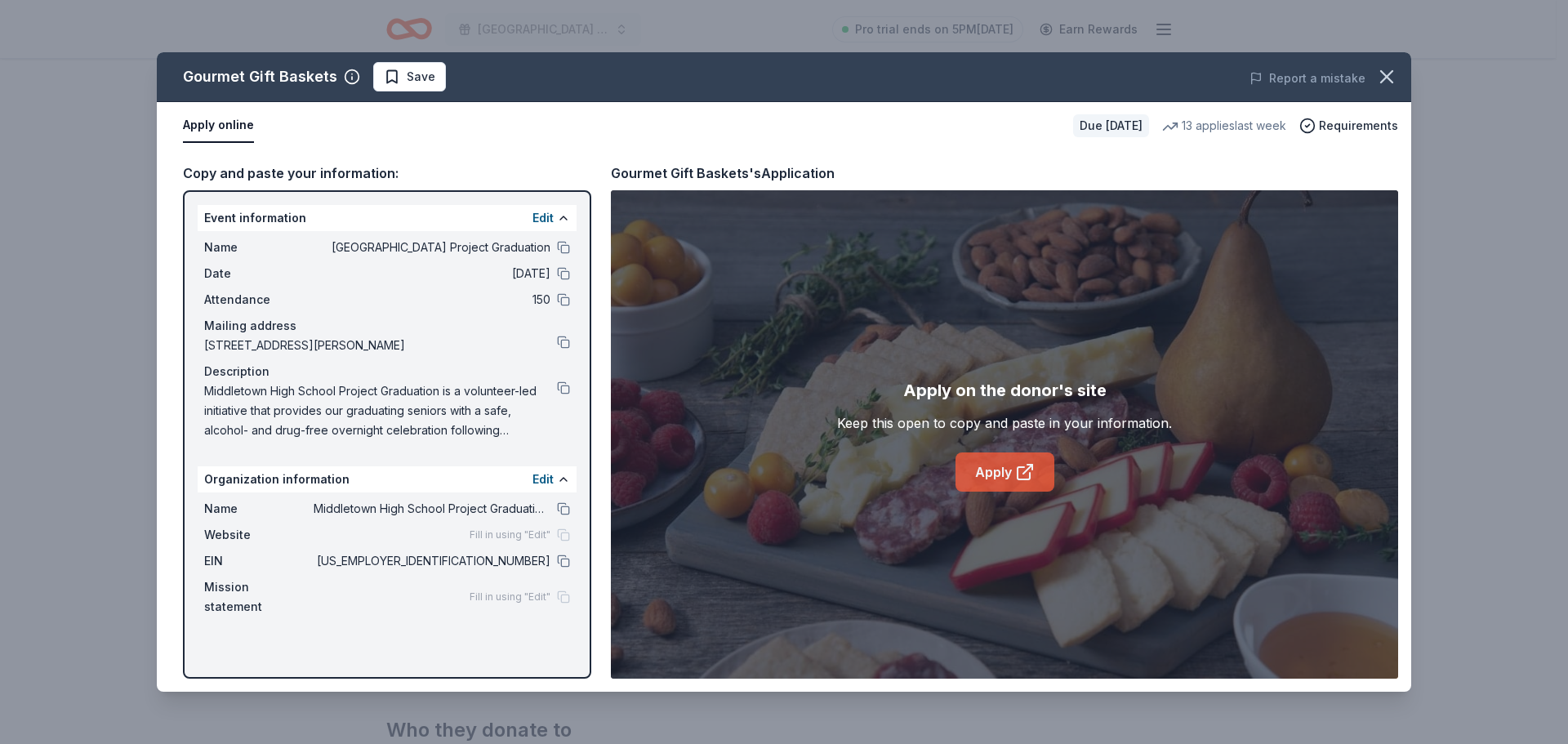
click at [989, 482] on link "Apply" at bounding box center [1005, 472] width 99 height 39
